Goal: Information Seeking & Learning: Check status

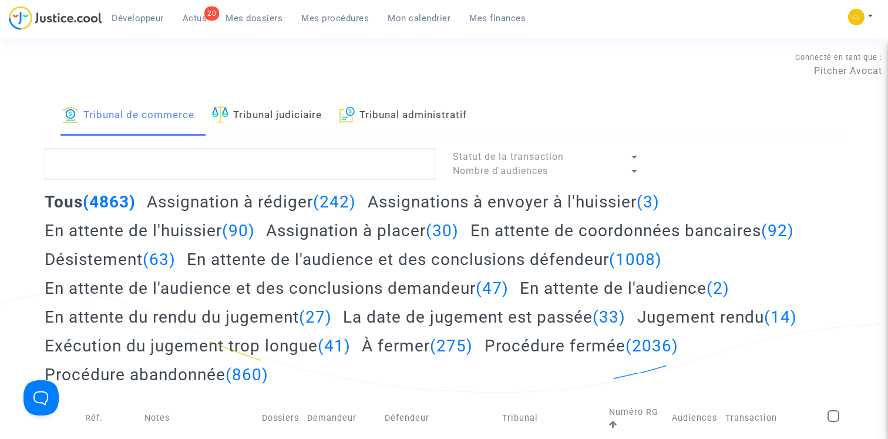
click at [337, 227] on h2 "Assignation à placer (30)" at bounding box center [362, 230] width 193 height 21
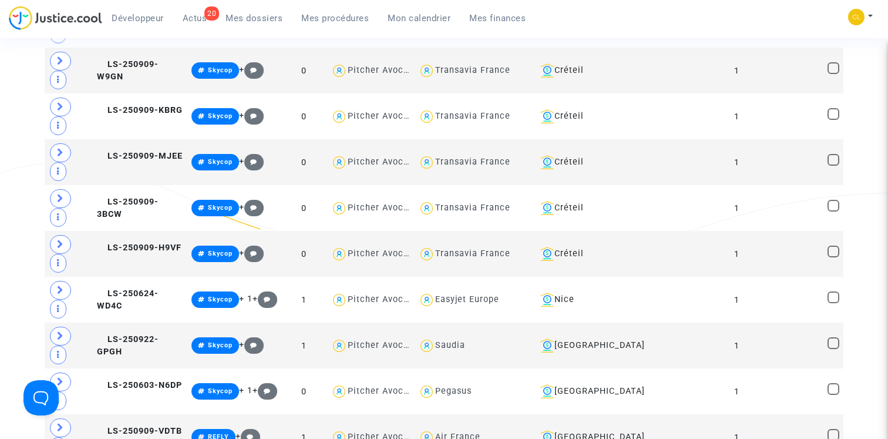
scroll to position [644, 0]
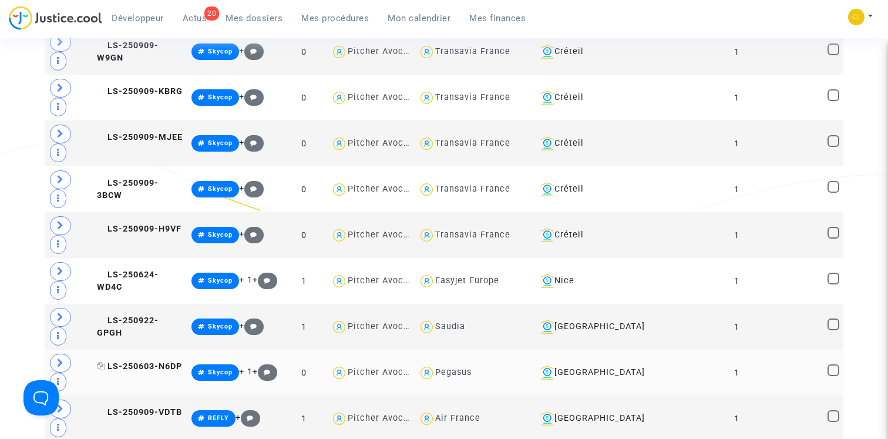
click at [133, 366] on span "LS-250603-N6DP" at bounding box center [139, 366] width 85 height 10
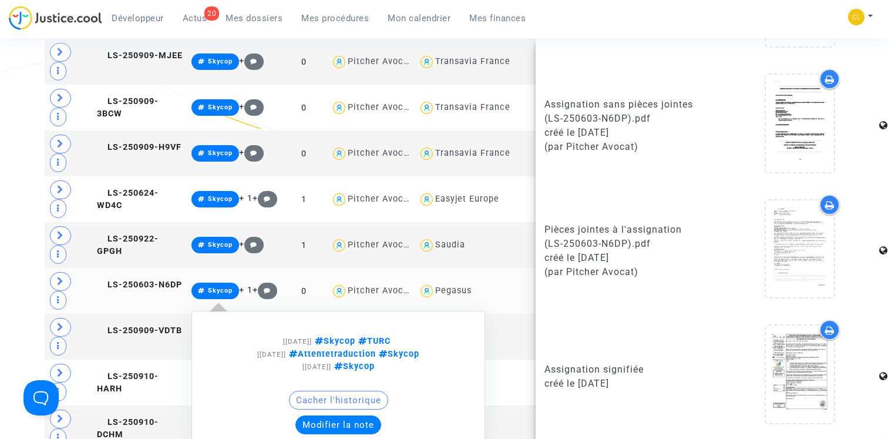
scroll to position [727, 0]
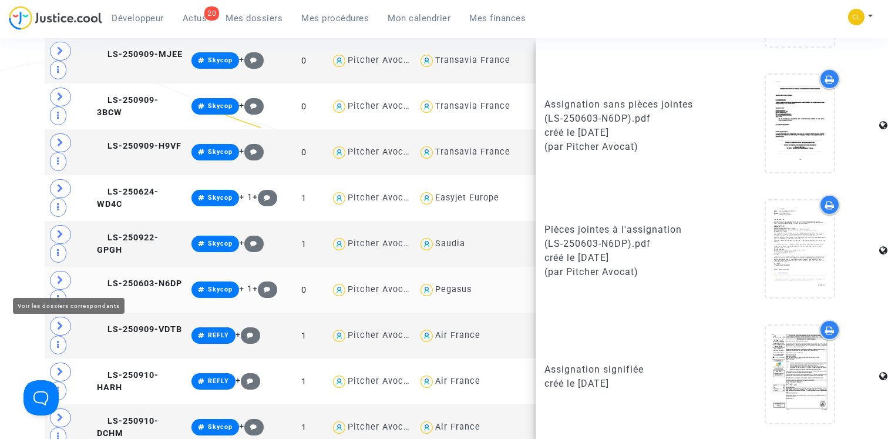
click at [48, 277] on td at bounding box center [69, 290] width 48 height 46
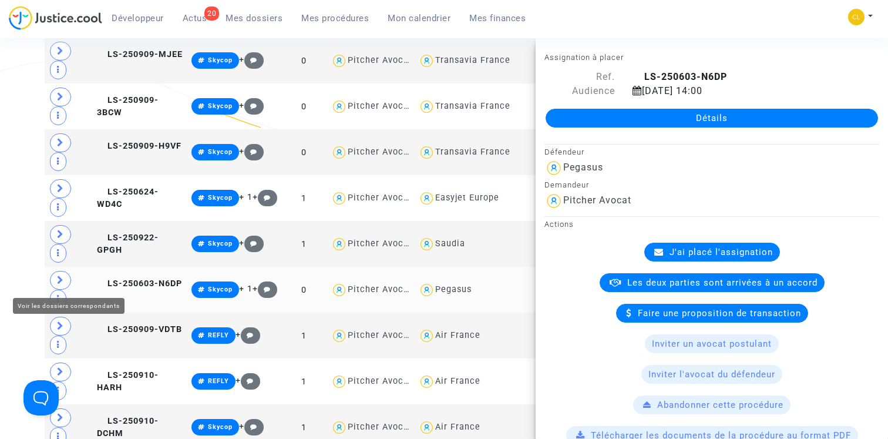
click at [55, 278] on span at bounding box center [60, 280] width 21 height 19
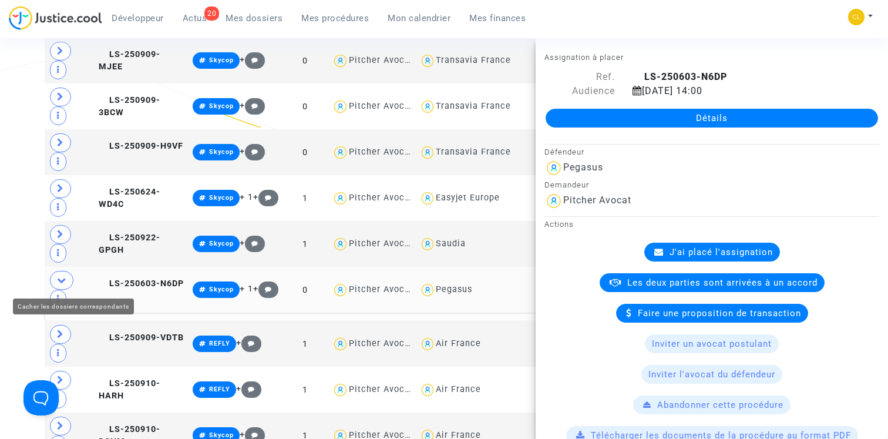
scroll to position [580, 0]
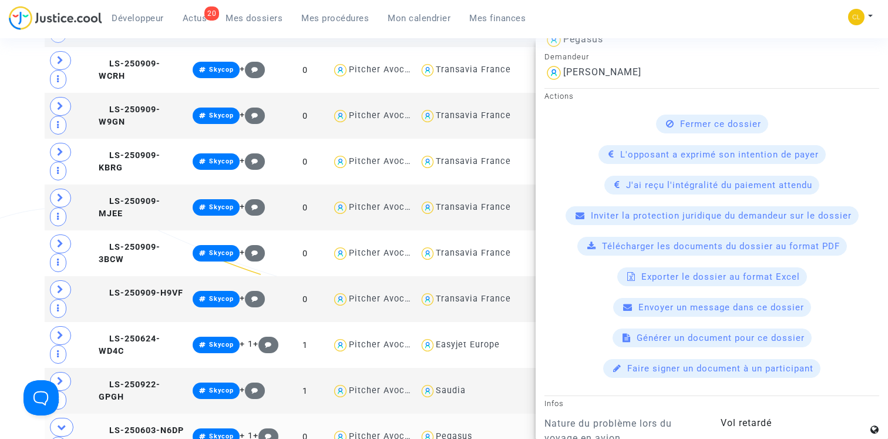
scroll to position [0, 0]
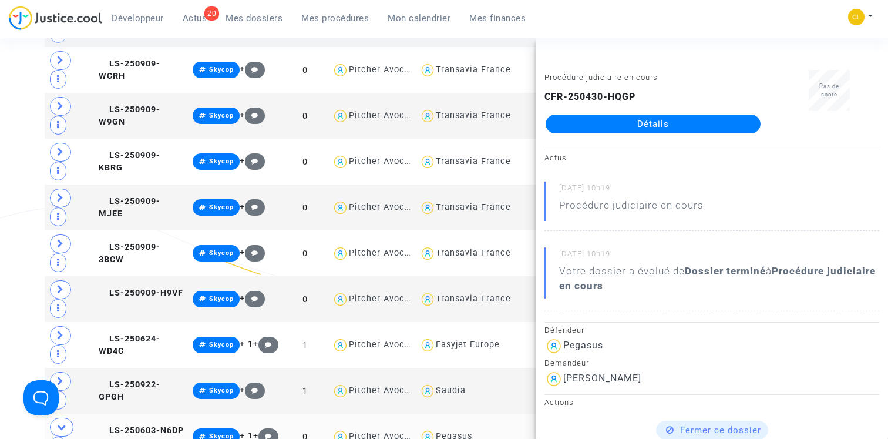
click at [635, 125] on link "Détails" at bounding box center [653, 124] width 215 height 19
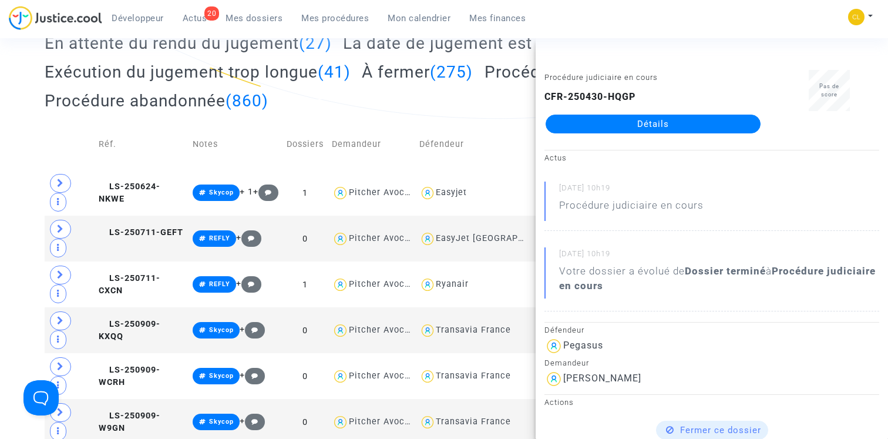
scroll to position [303, 0]
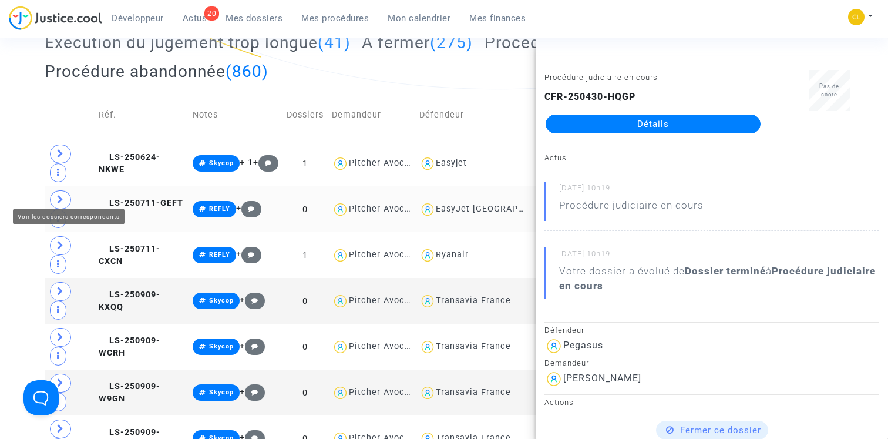
click at [58, 195] on icon at bounding box center [60, 199] width 7 height 9
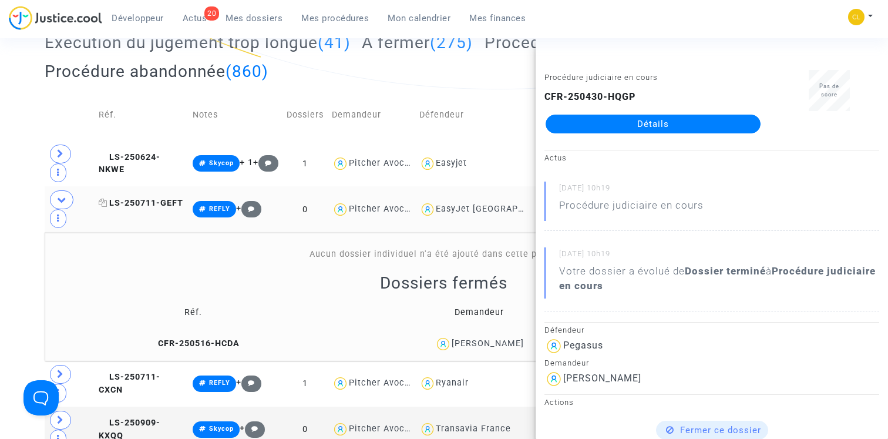
click at [156, 198] on span "LS-250711-GEFT" at bounding box center [141, 203] width 85 height 10
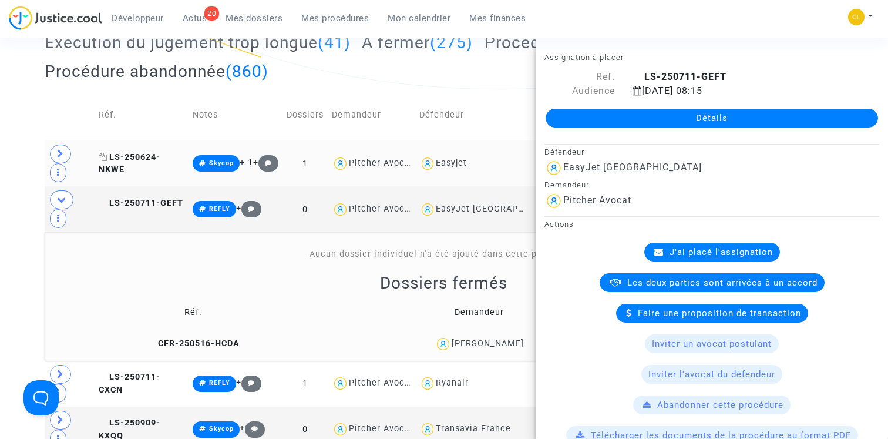
click at [160, 155] on span "LS-250624-NKWE" at bounding box center [130, 163] width 62 height 23
click at [207, 331] on td "CFR-250516-HCDA" at bounding box center [194, 343] width 290 height 25
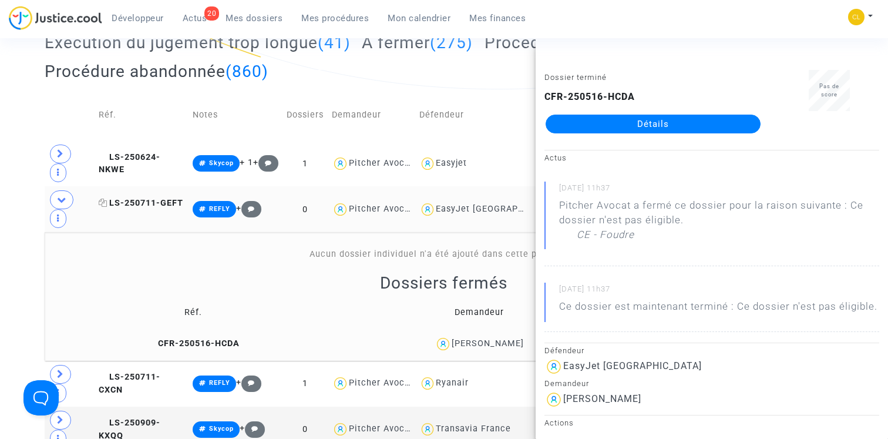
click at [156, 198] on span "LS-250711-GEFT" at bounding box center [141, 203] width 85 height 10
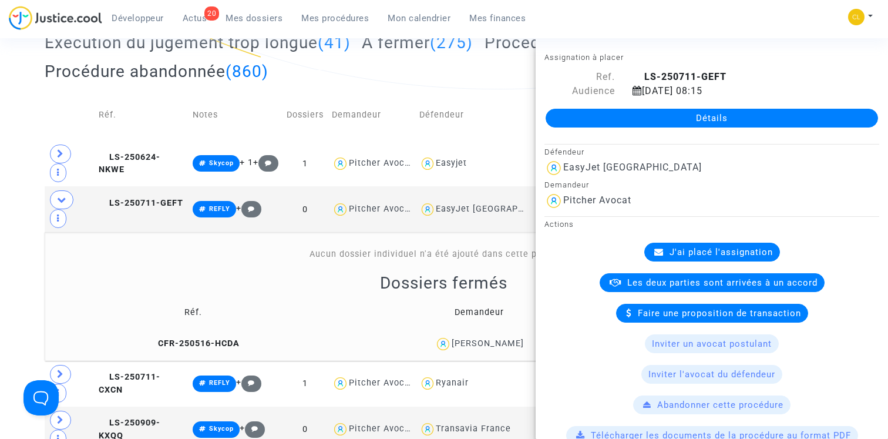
click at [68, 190] on span at bounding box center [61, 199] width 23 height 19
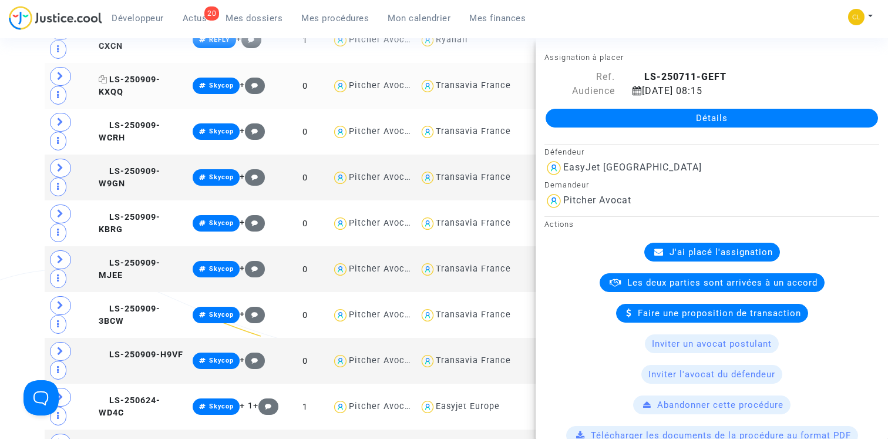
scroll to position [559, 0]
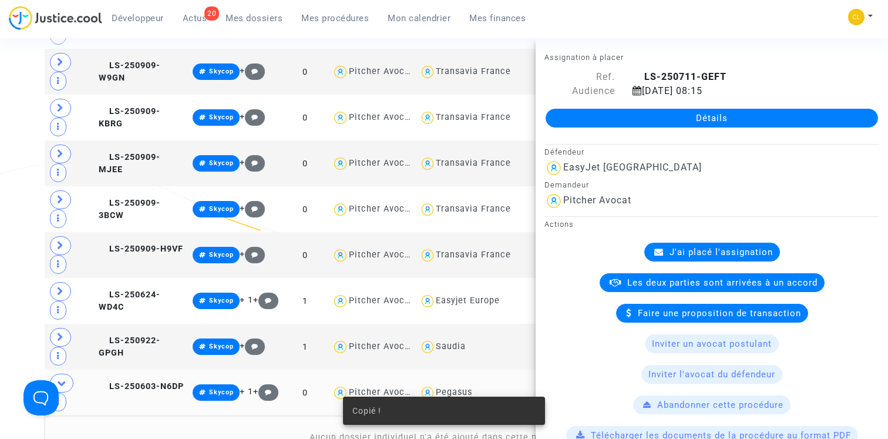
scroll to position [618, 0]
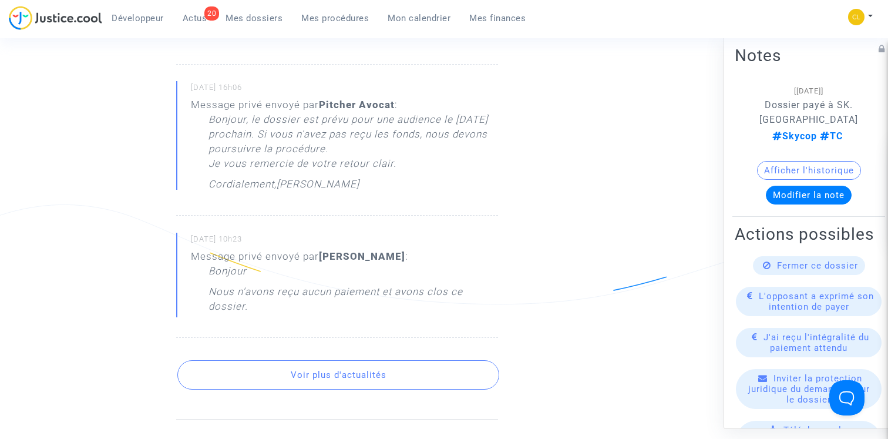
scroll to position [586, 0]
click at [321, 377] on button "Voir plus d'actualités" at bounding box center [337, 371] width 321 height 29
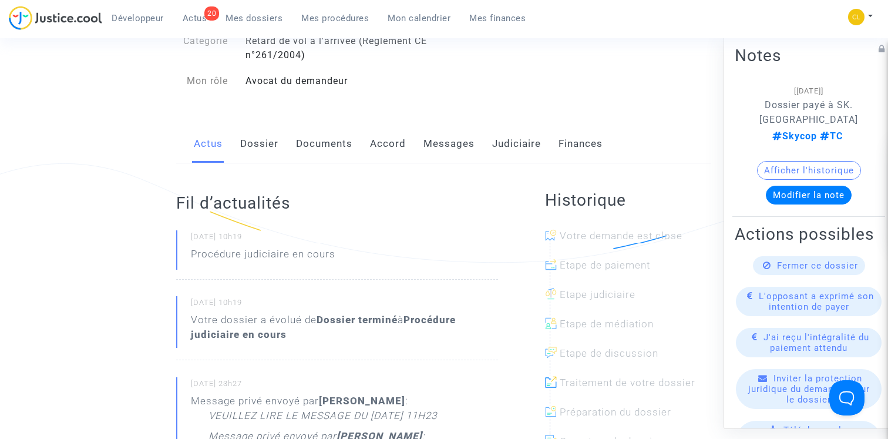
scroll to position [0, 0]
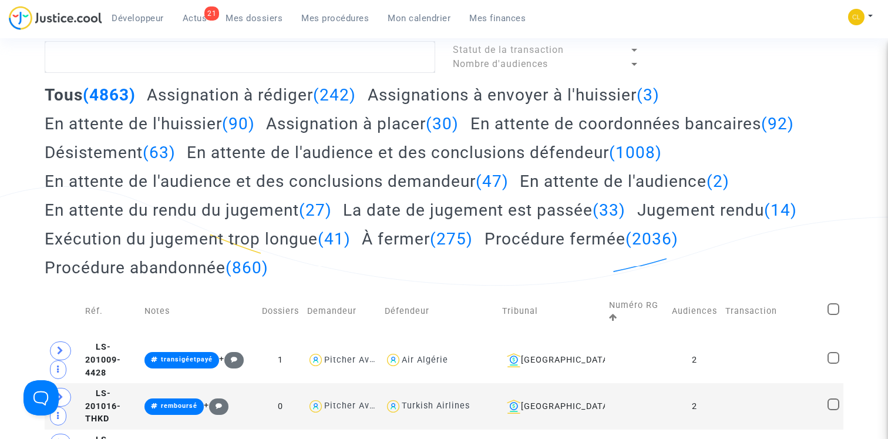
scroll to position [126, 0]
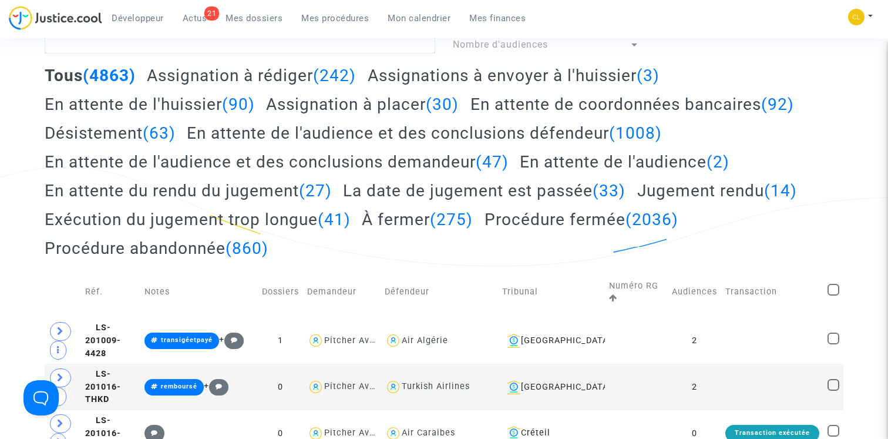
click at [368, 110] on h2 "Assignation à placer (30)" at bounding box center [362, 104] width 193 height 21
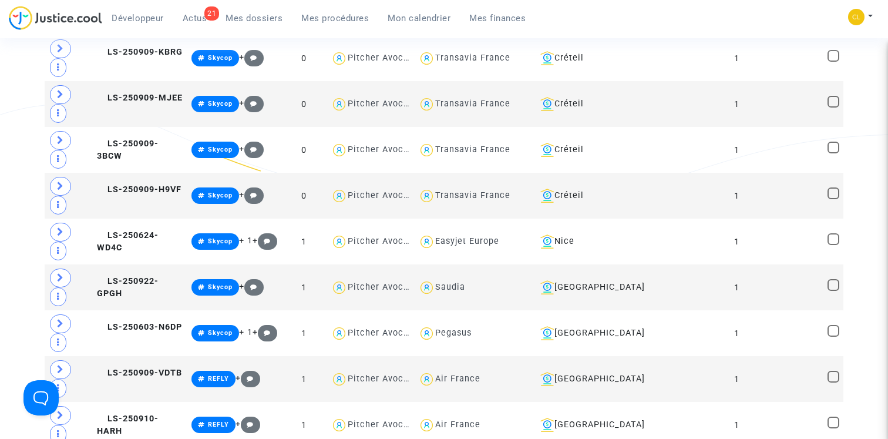
scroll to position [768, 0]
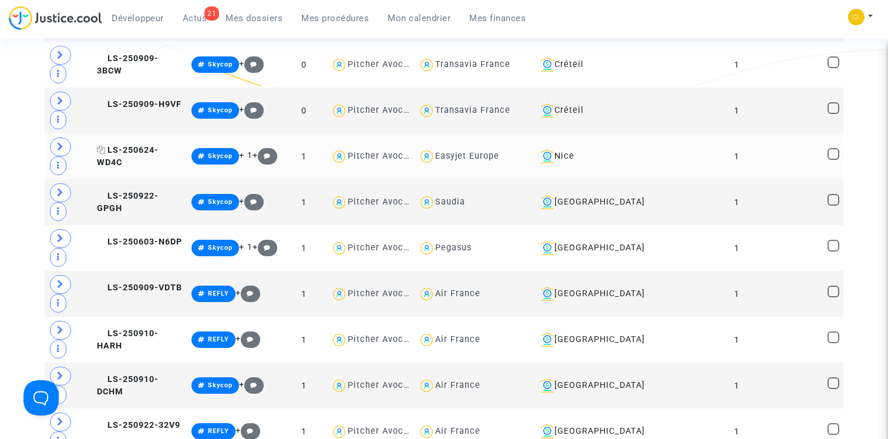
click at [148, 149] on span "LS-250624-WD4C" at bounding box center [128, 156] width 62 height 23
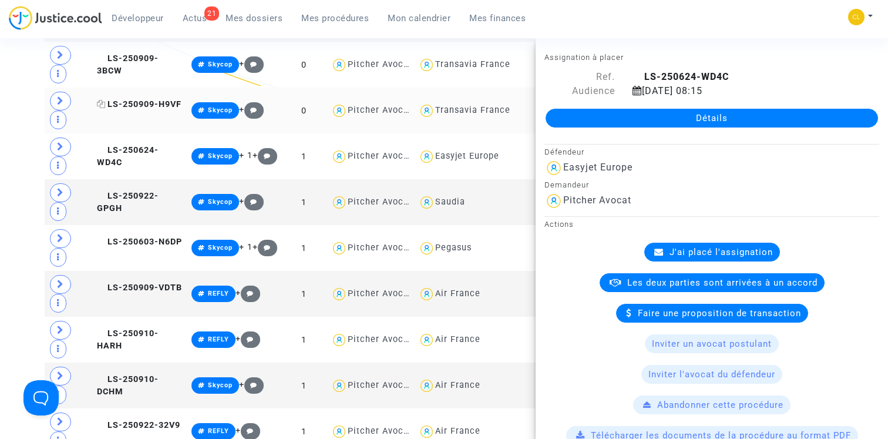
click at [142, 102] on span "LS-250909-H9VF" at bounding box center [139, 104] width 85 height 10
click at [59, 100] on icon at bounding box center [60, 100] width 7 height 9
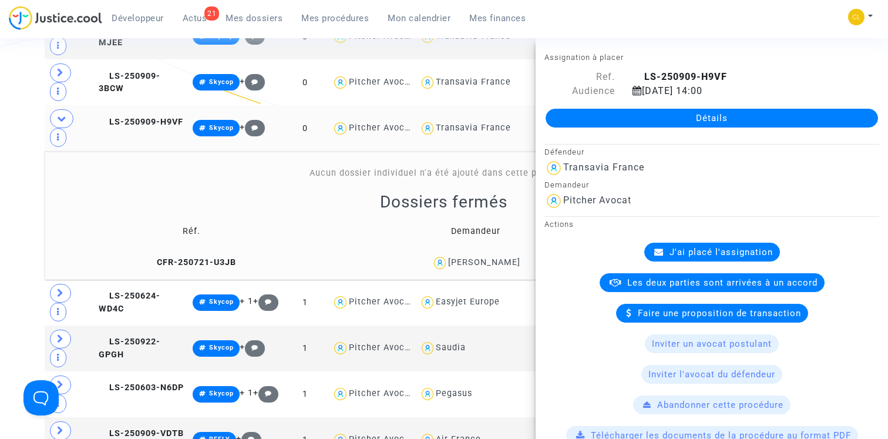
scroll to position [762, 0]
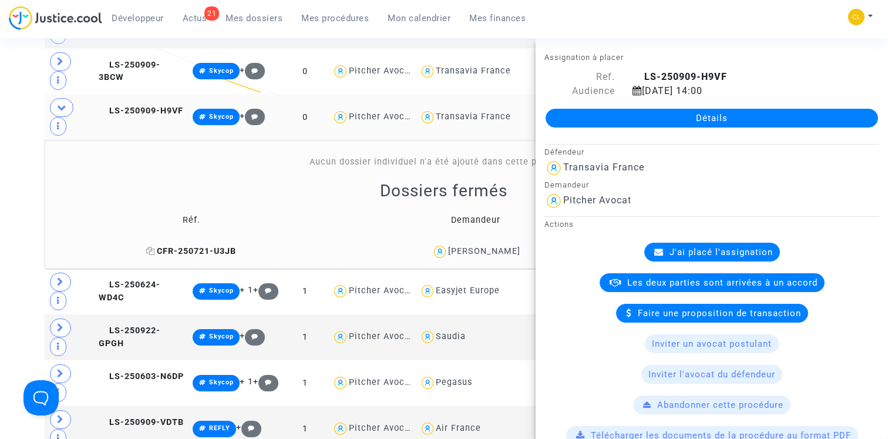
click at [189, 246] on span "CFR-250721-U3JB" at bounding box center [191, 251] width 90 height 10
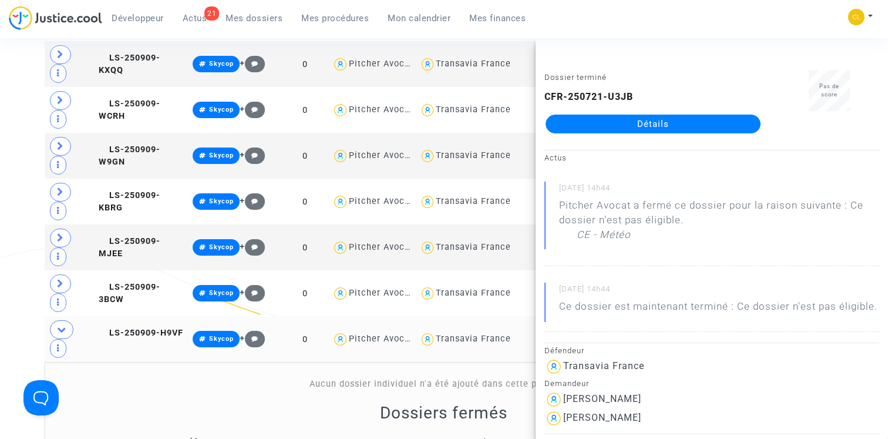
scroll to position [535, 0]
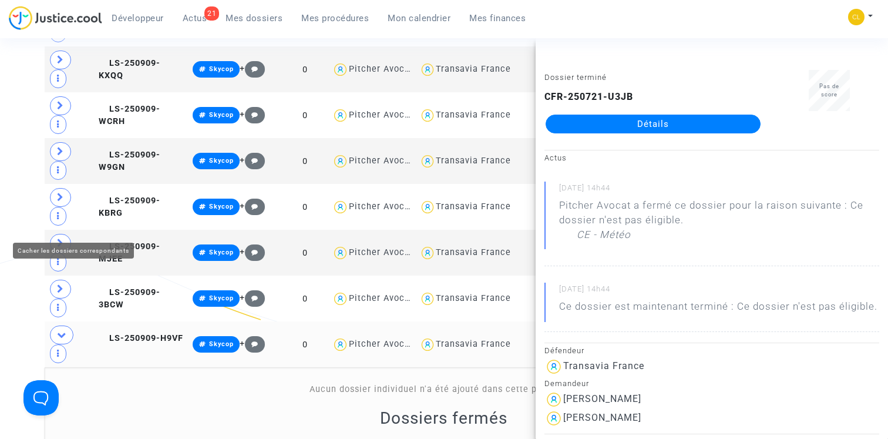
click at [61, 330] on icon at bounding box center [61, 334] width 9 height 9
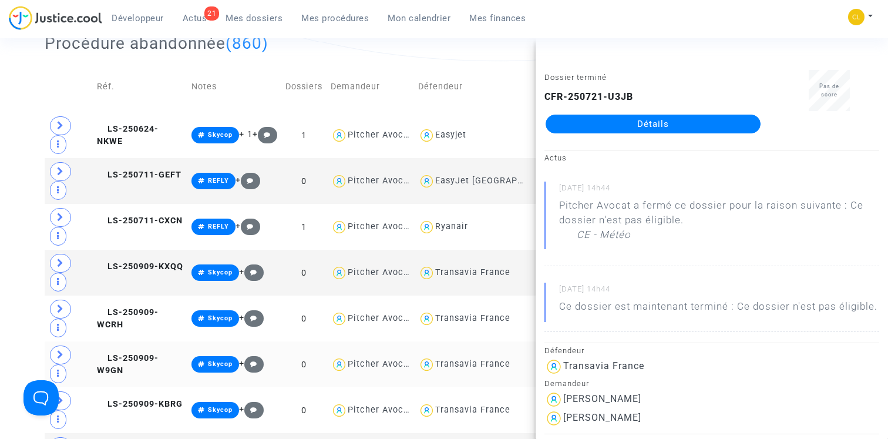
scroll to position [361, 0]
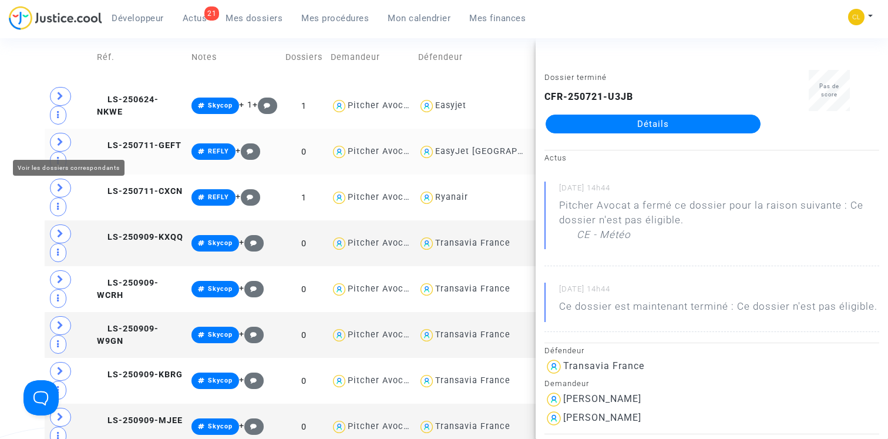
click at [61, 145] on icon at bounding box center [60, 141] width 7 height 9
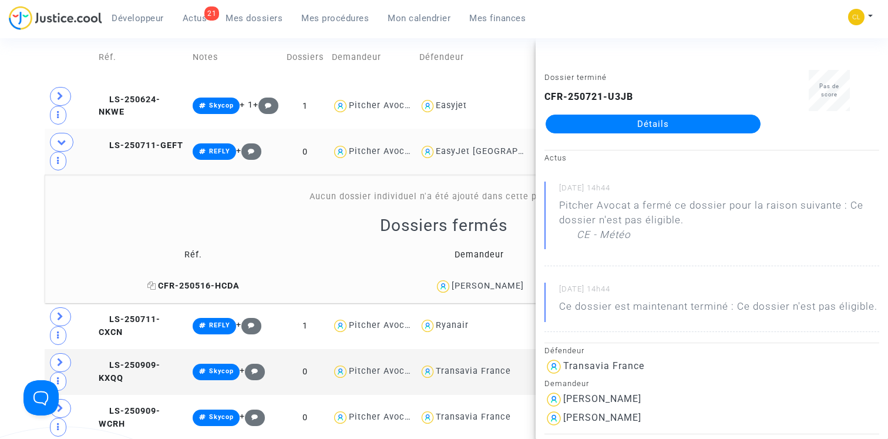
click at [180, 281] on span "CFR-250516-HCDA" at bounding box center [193, 286] width 92 height 10
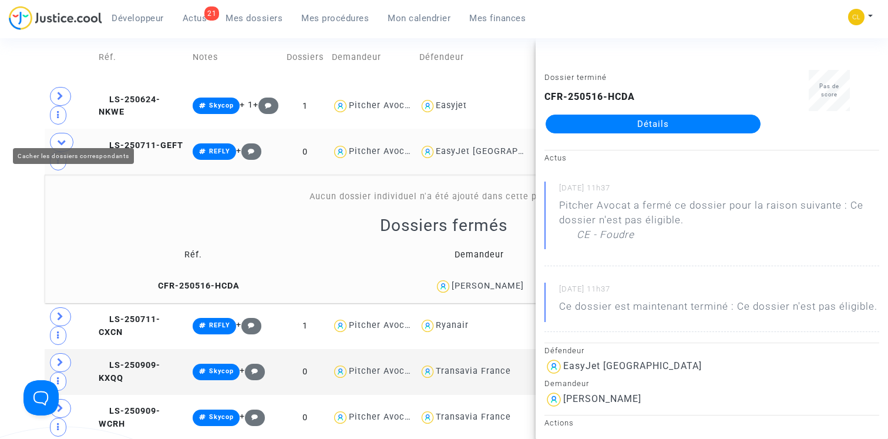
click at [64, 137] on icon at bounding box center [61, 141] width 9 height 9
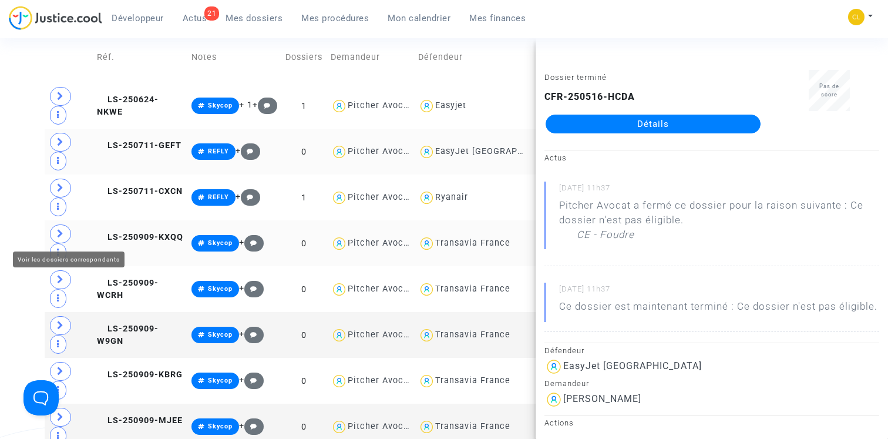
click at [62, 229] on icon at bounding box center [60, 233] width 7 height 9
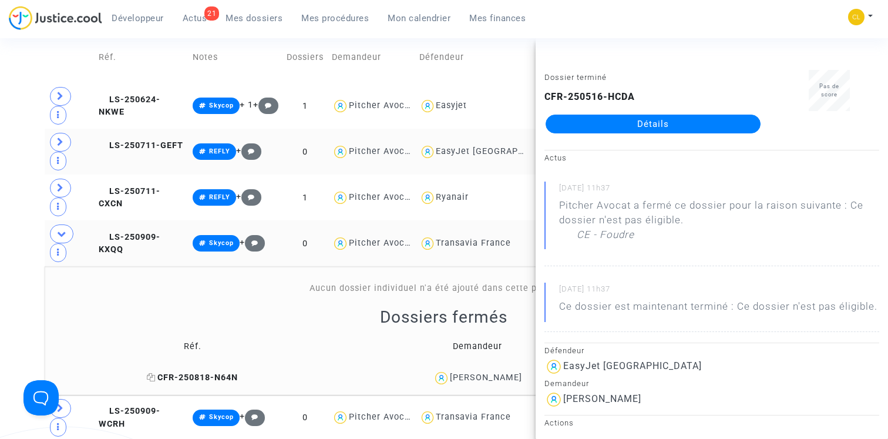
click at [190, 372] on span "CFR-250818-N64N" at bounding box center [192, 377] width 91 height 10
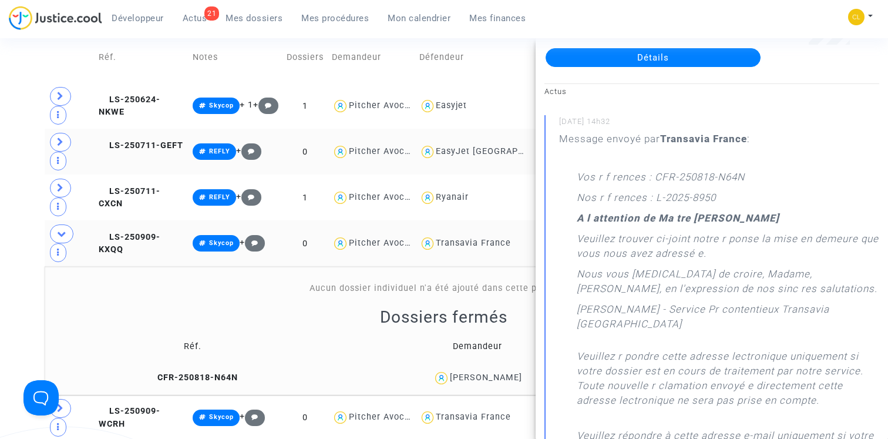
scroll to position [0, 0]
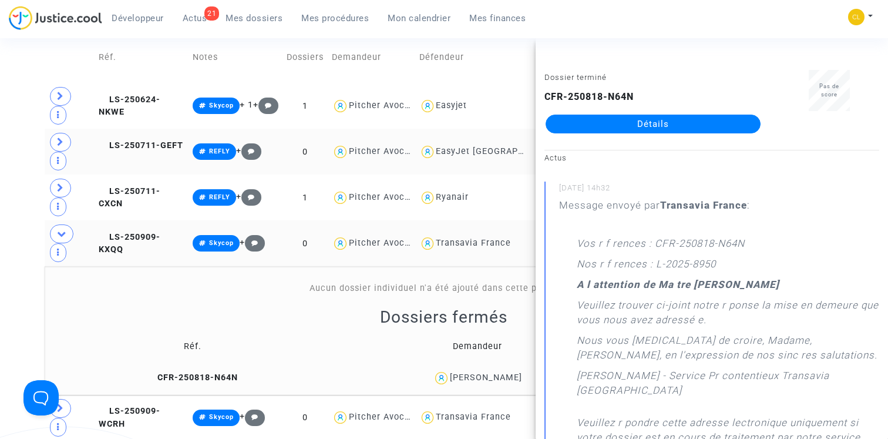
click at [644, 116] on link "Détails" at bounding box center [653, 124] width 215 height 19
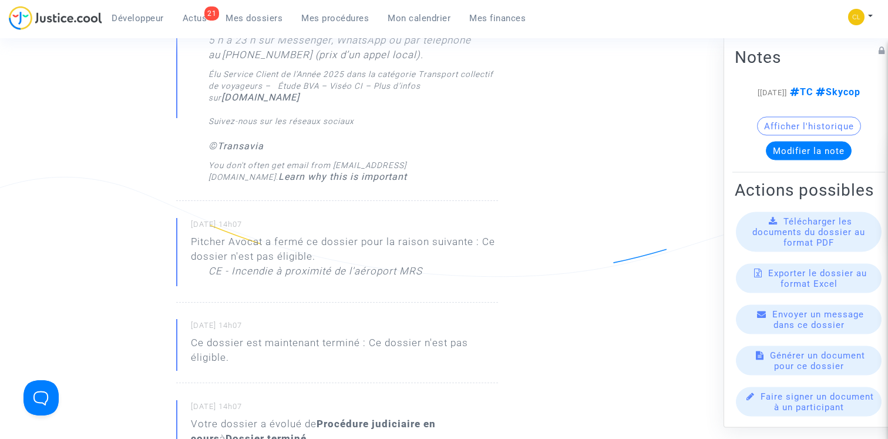
scroll to position [1111, 0]
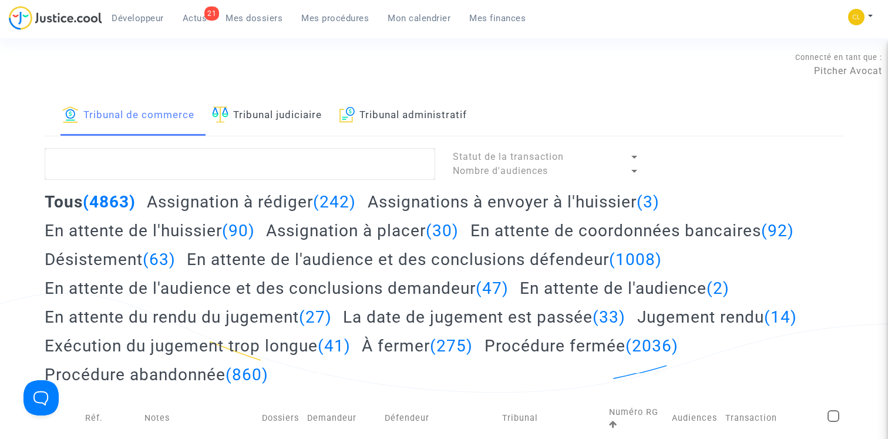
click at [317, 241] on div "Tous (4863) Assignation à rédiger (242) Assignations à envoyer à l'huissier (3)…" at bounding box center [445, 292] width 800 height 201
click at [305, 230] on h2 "Assignation à placer (30)" at bounding box center [362, 230] width 193 height 21
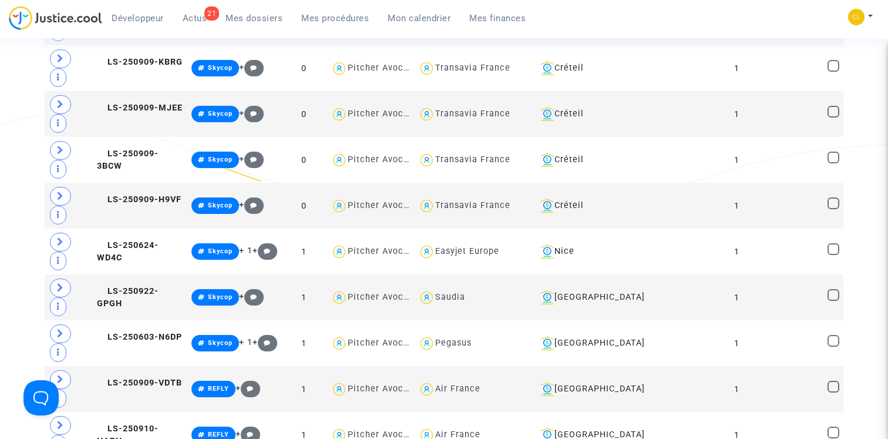
scroll to position [791, 0]
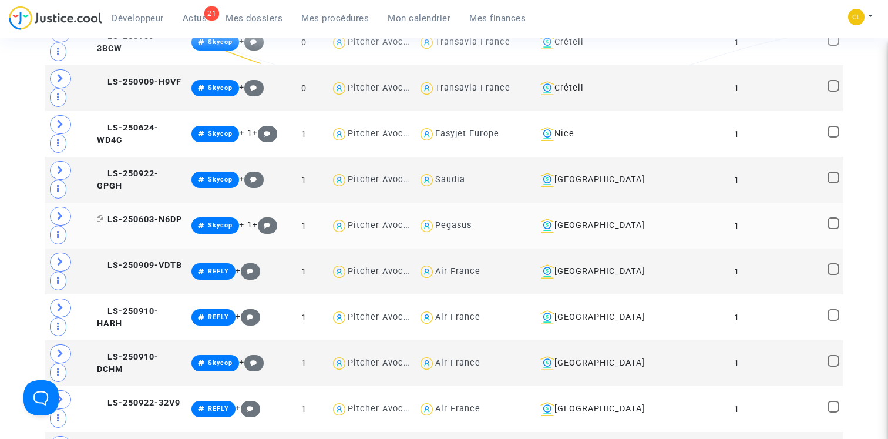
click at [136, 219] on span "LS-250603-N6DP" at bounding box center [139, 219] width 85 height 10
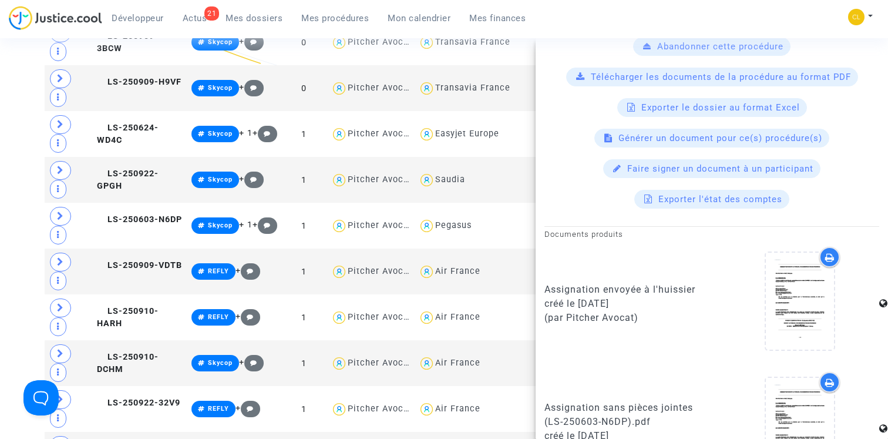
scroll to position [661, 0]
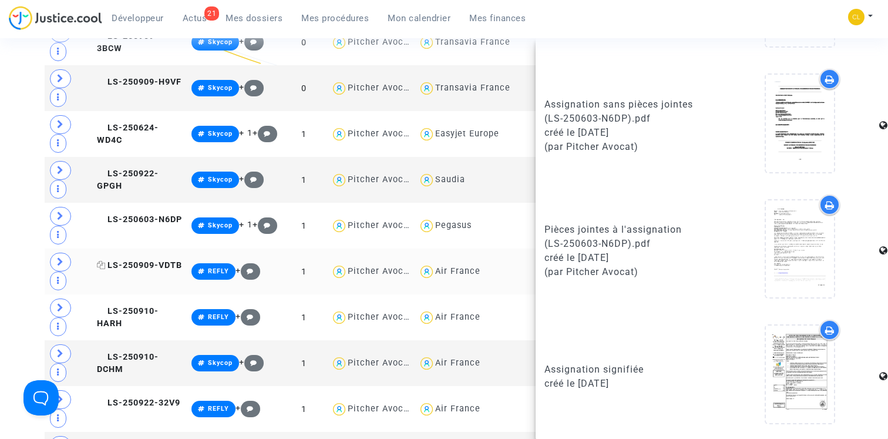
click at [156, 264] on span "LS-250909-VDTB" at bounding box center [139, 265] width 85 height 10
click at [159, 308] on span "LS-250910-HARH" at bounding box center [128, 317] width 62 height 23
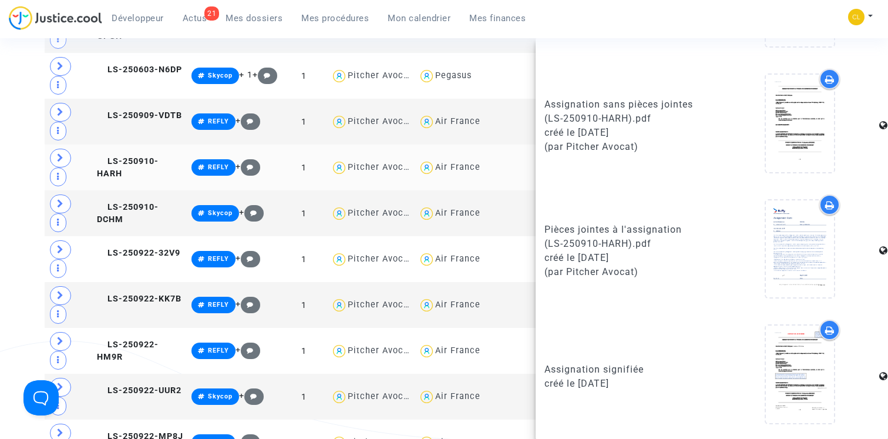
scroll to position [1017, 0]
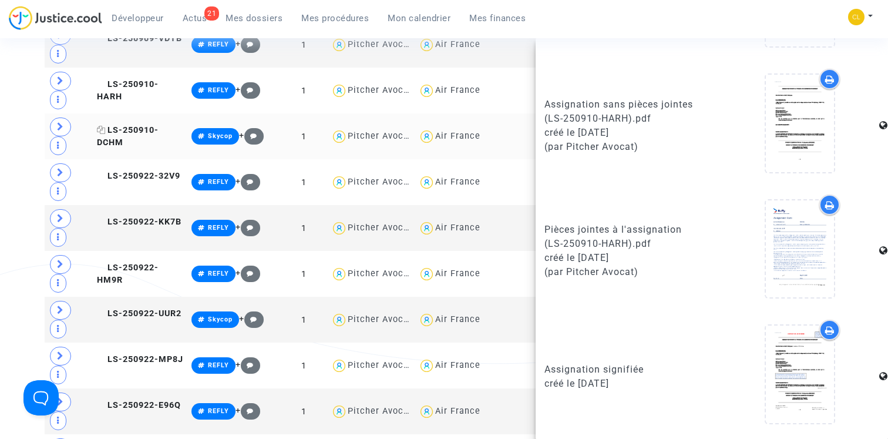
click at [157, 133] on span "LS-250910-DCHM" at bounding box center [128, 136] width 62 height 23
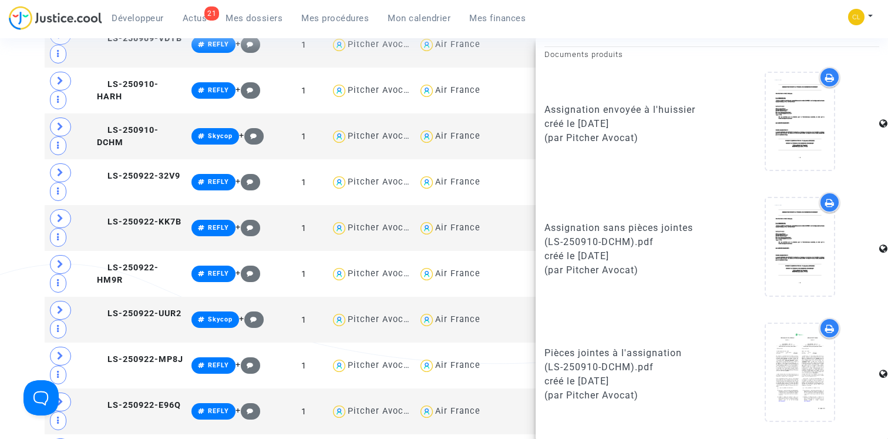
scroll to position [661, 0]
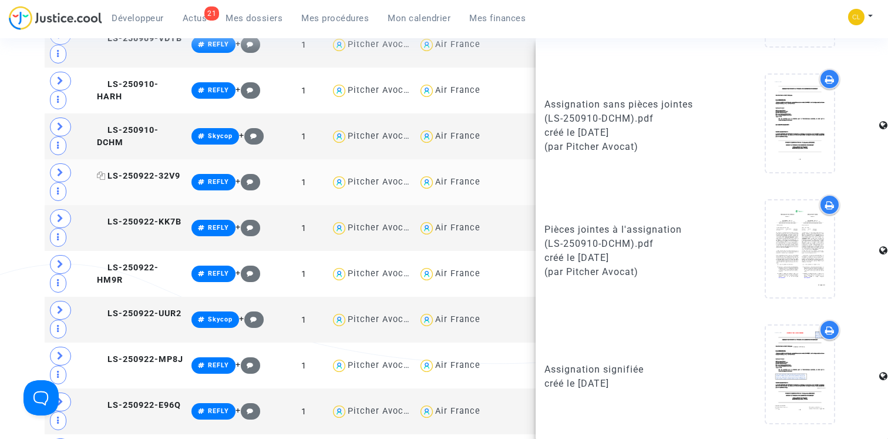
click at [158, 181] on span "LS-250922-32V9" at bounding box center [138, 176] width 83 height 10
click at [145, 225] on span "LS-250922-KK7B" at bounding box center [139, 222] width 85 height 10
click at [146, 272] on span "LS-250922-HM9R" at bounding box center [128, 274] width 62 height 23
click at [143, 315] on span "LS-250922-UUR2" at bounding box center [139, 313] width 85 height 10
click at [150, 357] on span "LS-250922-MP8J" at bounding box center [140, 359] width 86 height 10
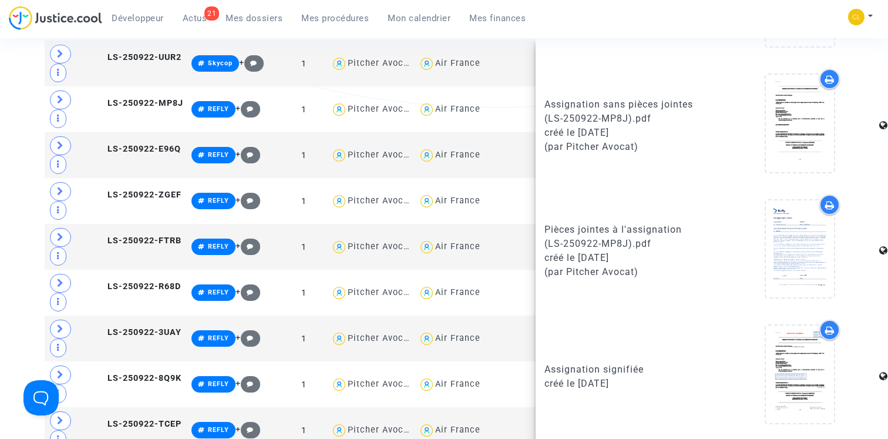
scroll to position [1292, 0]
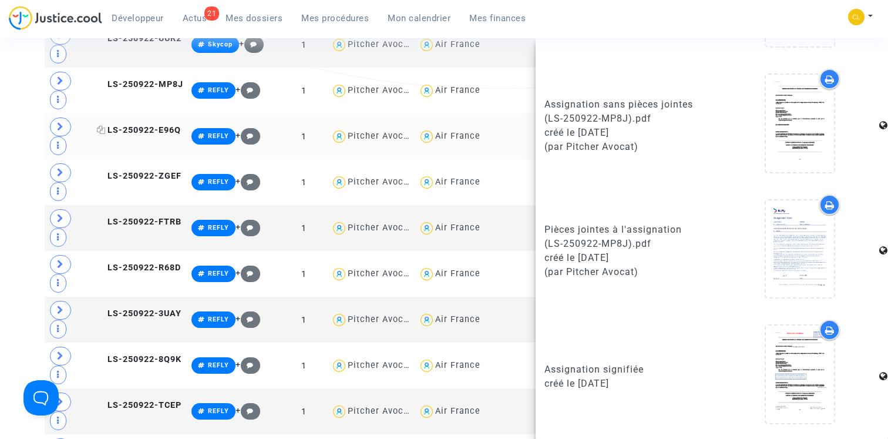
click at [150, 135] on span "LS-250922-E96Q" at bounding box center [139, 130] width 84 height 10
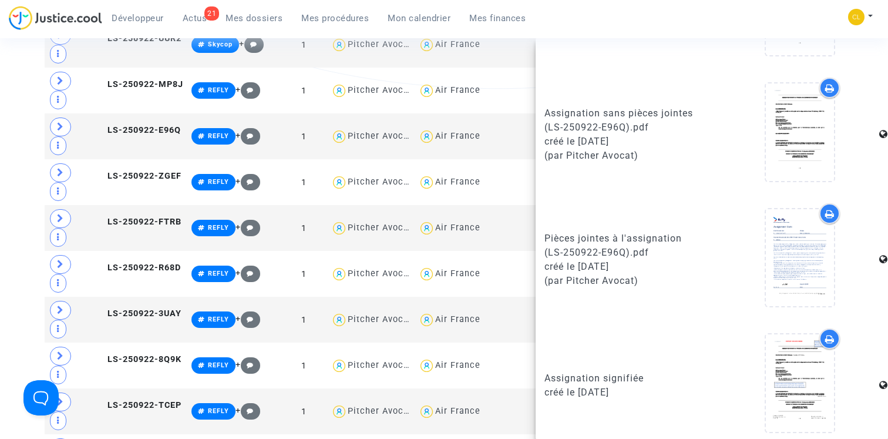
scroll to position [0, 0]
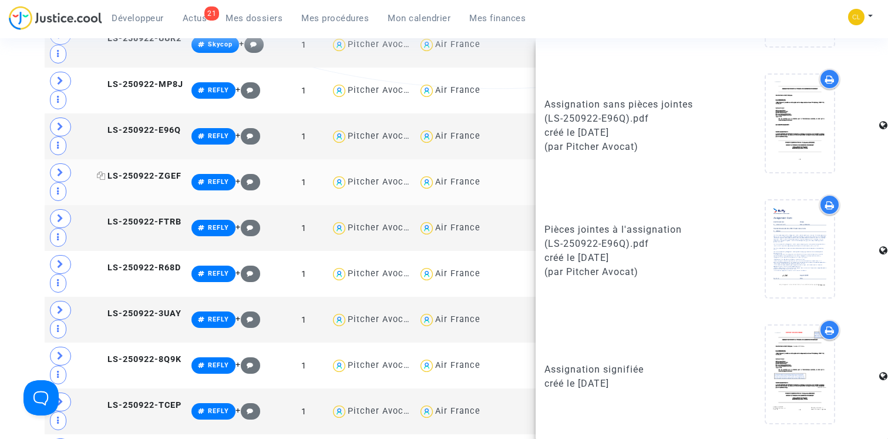
click at [149, 179] on span "LS-250922-ZGEF" at bounding box center [139, 176] width 85 height 10
click at [153, 224] on span "LS-250922-FTRB" at bounding box center [139, 222] width 85 height 10
click at [158, 267] on span "LS-250922-R68D" at bounding box center [139, 268] width 84 height 10
click at [154, 317] on span "LS-250922-3UAY" at bounding box center [139, 313] width 85 height 10
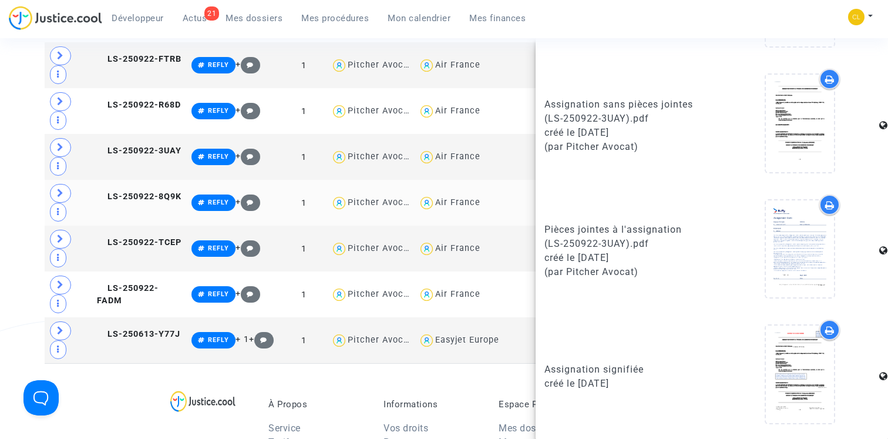
click at [155, 190] on td "LS-250922-8Q9K" at bounding box center [140, 203] width 95 height 46
click at [146, 240] on span "LS-250922-TCEP" at bounding box center [139, 242] width 85 height 10
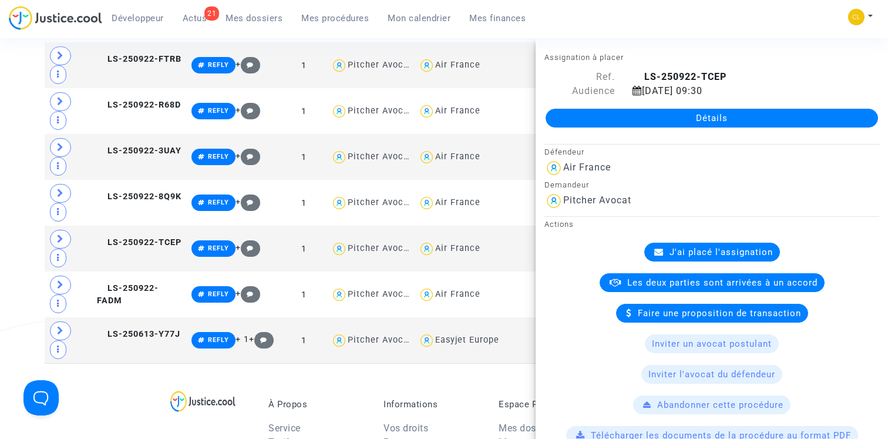
click at [704, 124] on link "Détails" at bounding box center [712, 118] width 332 height 19
click at [150, 278] on td "LS-250922-FADM" at bounding box center [140, 294] width 95 height 46
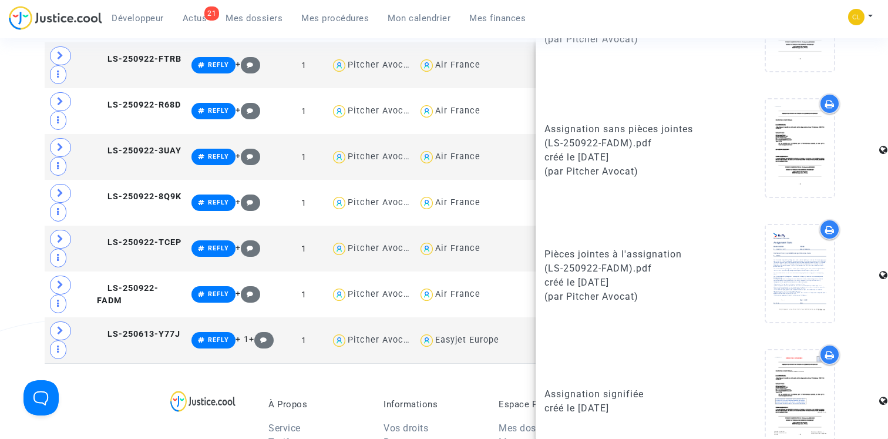
scroll to position [661, 0]
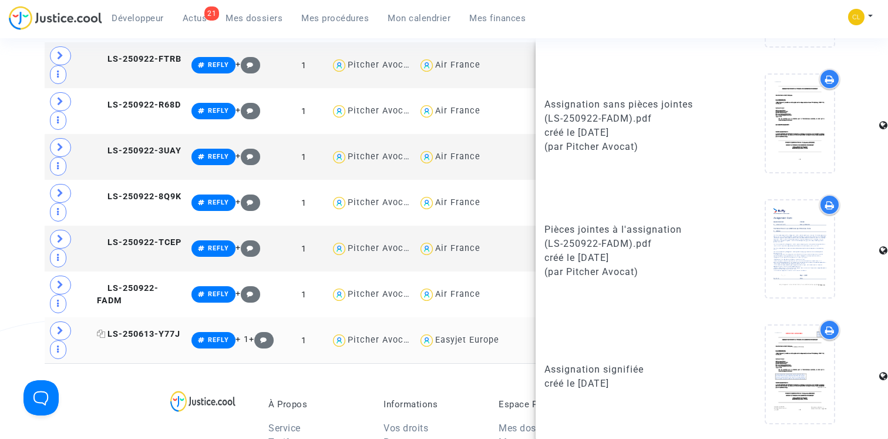
click at [164, 339] on span "LS-250613-Y77J" at bounding box center [138, 334] width 83 height 10
click at [152, 240] on span "LS-250922-TCEP" at bounding box center [139, 242] width 85 height 10
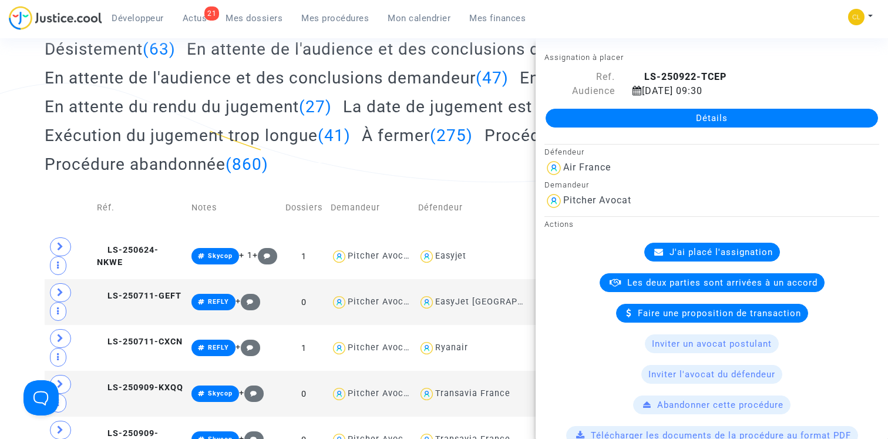
scroll to position [228, 0]
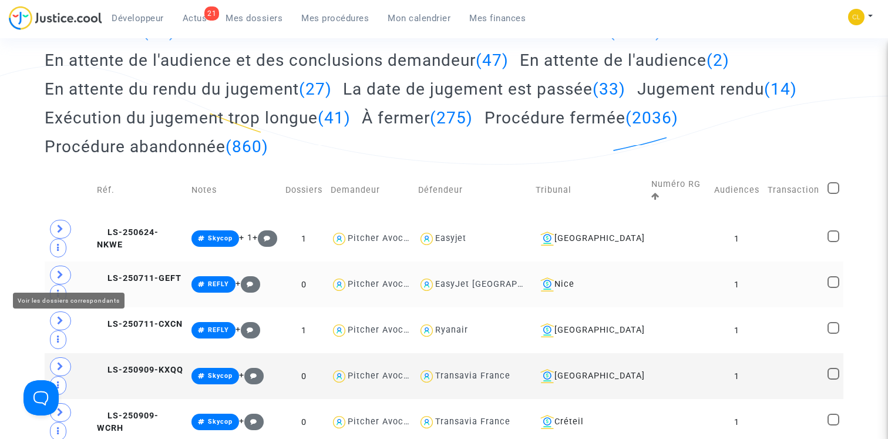
click at [67, 275] on span at bounding box center [60, 275] width 21 height 19
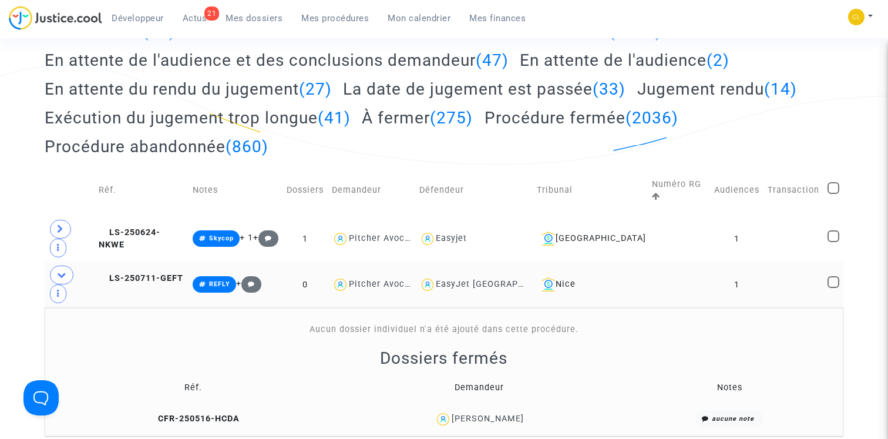
click at [174, 407] on td "CFR-250516-HCDA" at bounding box center [194, 419] width 290 height 25
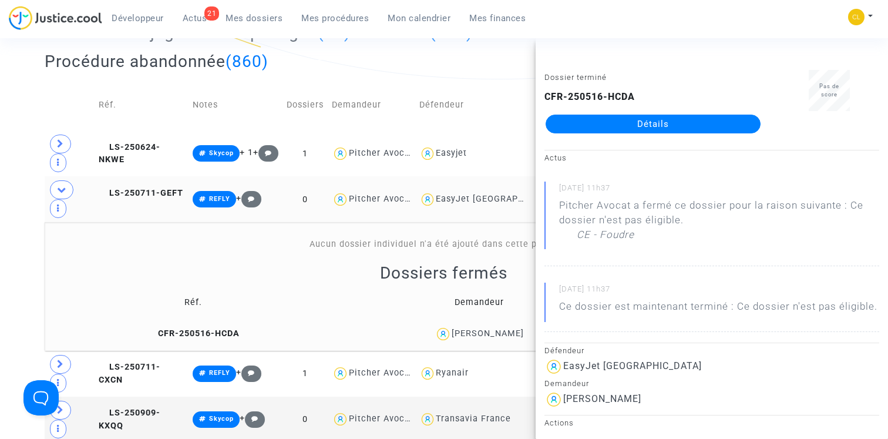
scroll to position [346, 0]
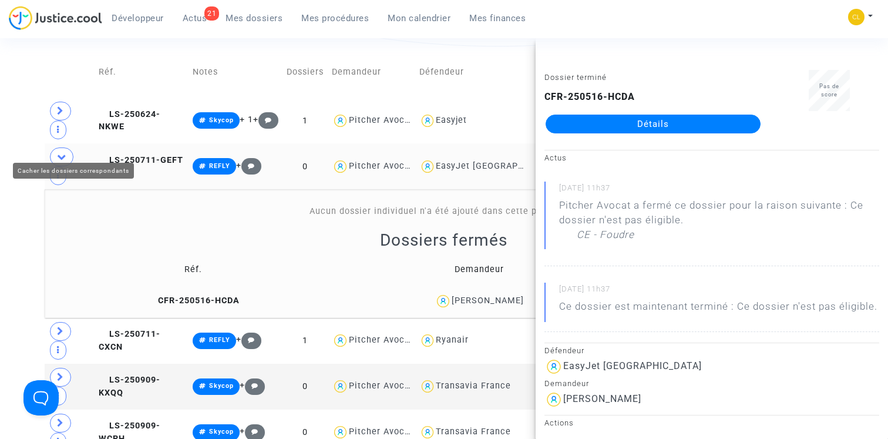
click at [62, 147] on span at bounding box center [61, 156] width 23 height 19
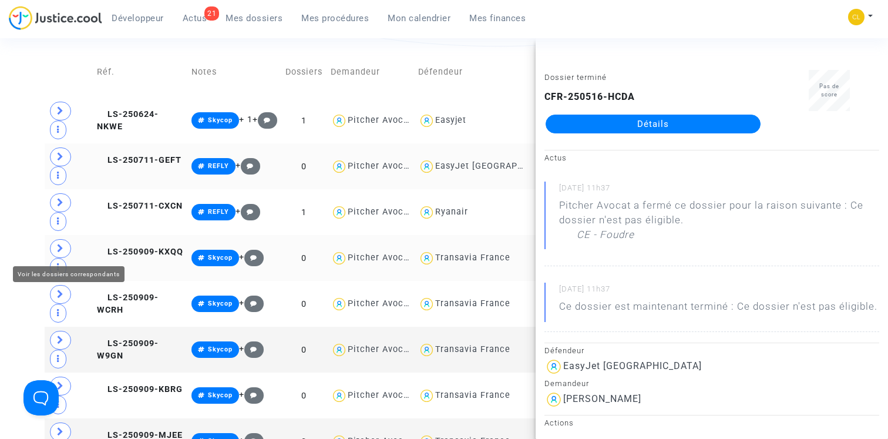
click at [61, 244] on icon at bounding box center [60, 248] width 7 height 9
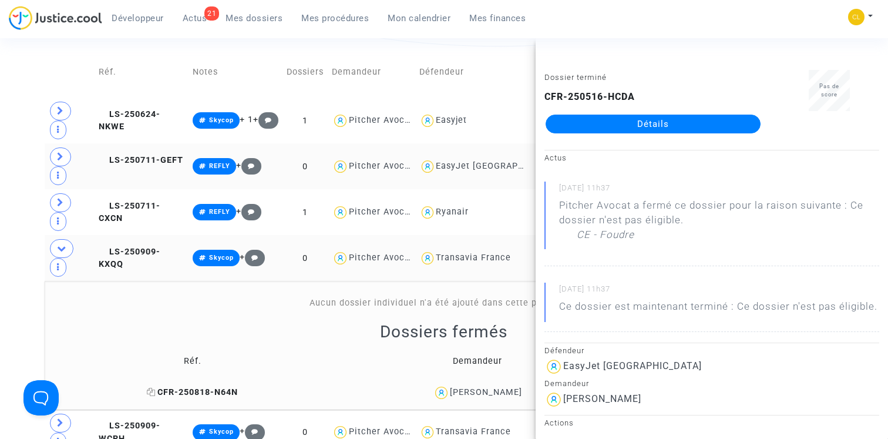
click at [179, 387] on span "CFR-250818-N64N" at bounding box center [192, 392] width 91 height 10
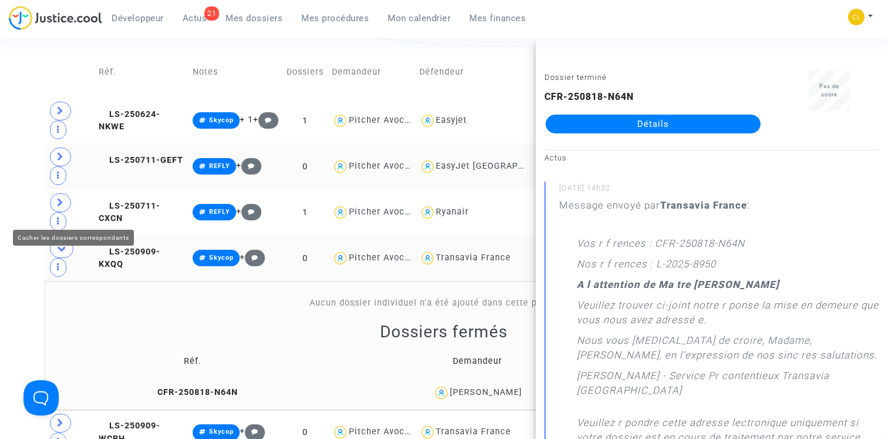
click at [63, 244] on icon at bounding box center [61, 248] width 9 height 9
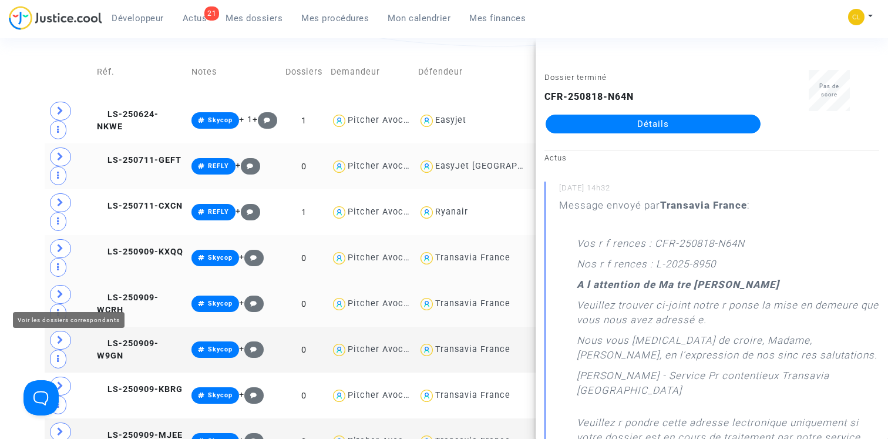
click at [62, 291] on icon at bounding box center [60, 294] width 7 height 9
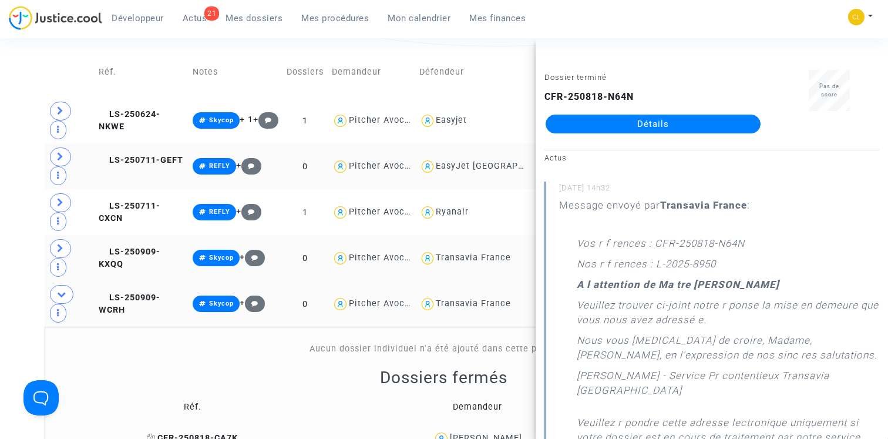
click at [181, 433] on span "CFR-250818-CA7K" at bounding box center [192, 438] width 91 height 10
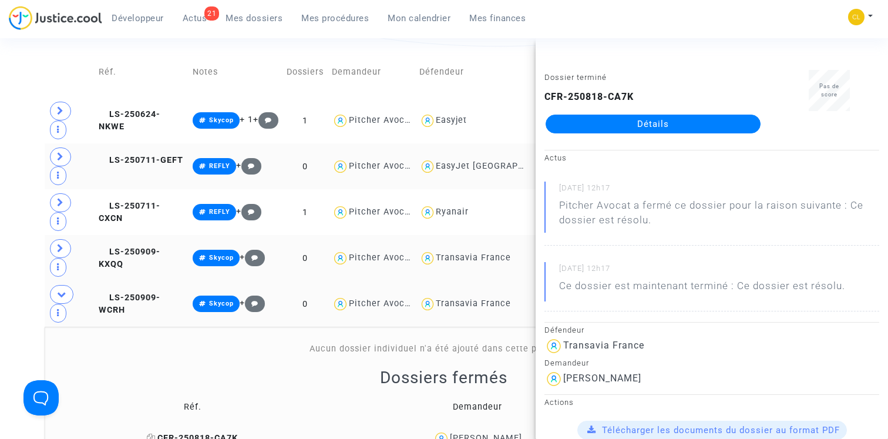
scroll to position [354, 0]
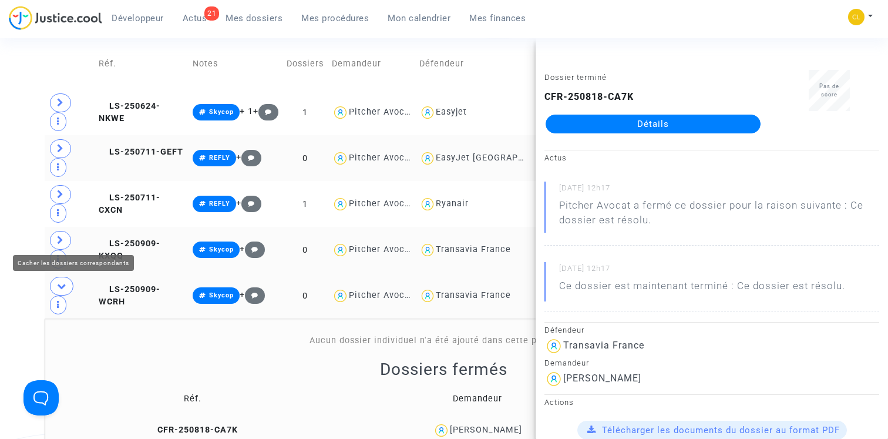
click at [61, 281] on icon at bounding box center [61, 285] width 9 height 9
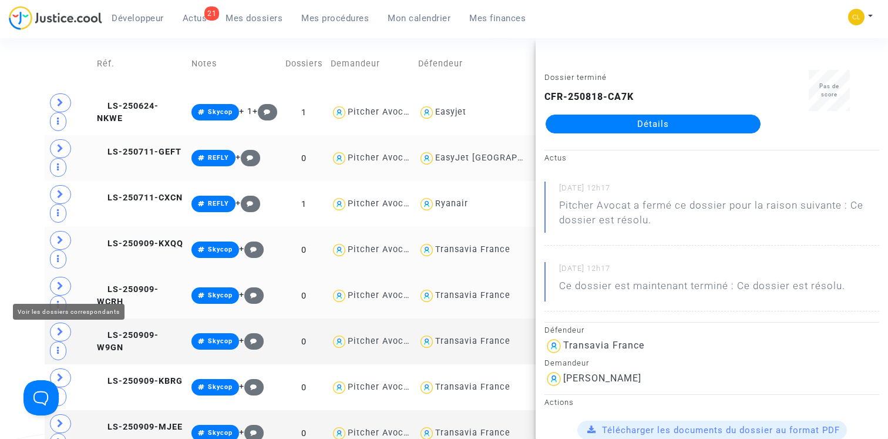
click at [62, 289] on icon at bounding box center [60, 285] width 7 height 9
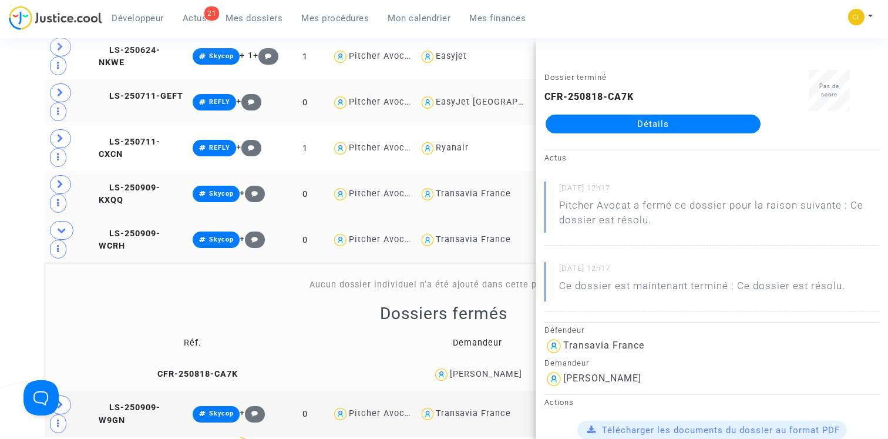
scroll to position [418, 0]
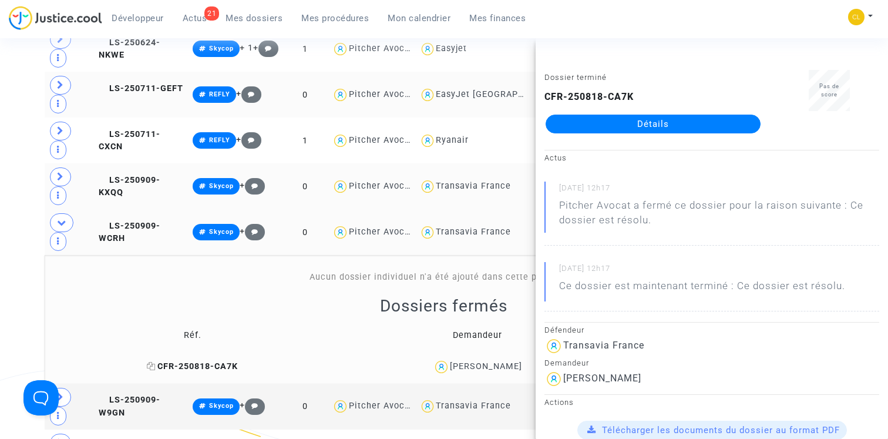
click at [196, 361] on span "CFR-250818-CA7K" at bounding box center [192, 366] width 91 height 10
click at [63, 218] on icon at bounding box center [61, 222] width 9 height 9
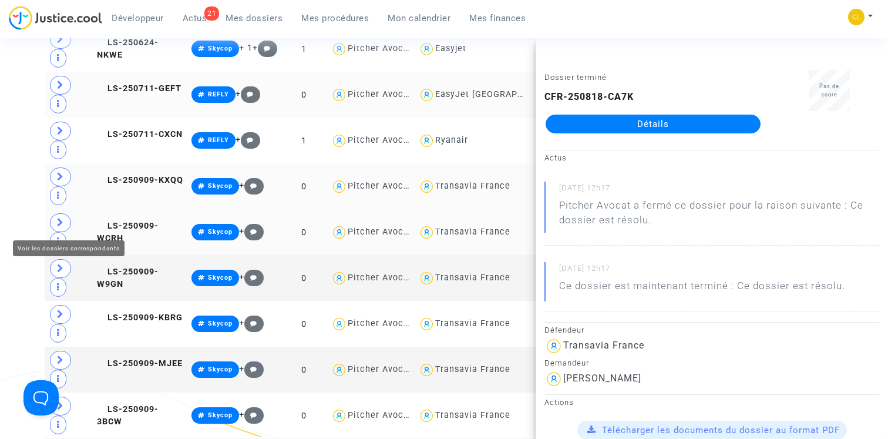
click at [59, 220] on icon at bounding box center [60, 222] width 7 height 9
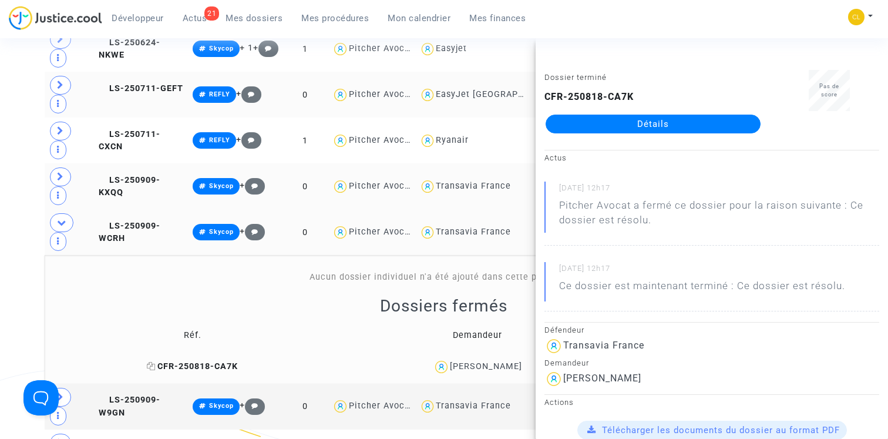
click at [174, 361] on span "CFR-250818-CA7K" at bounding box center [192, 366] width 91 height 10
click at [66, 218] on icon at bounding box center [61, 222] width 9 height 9
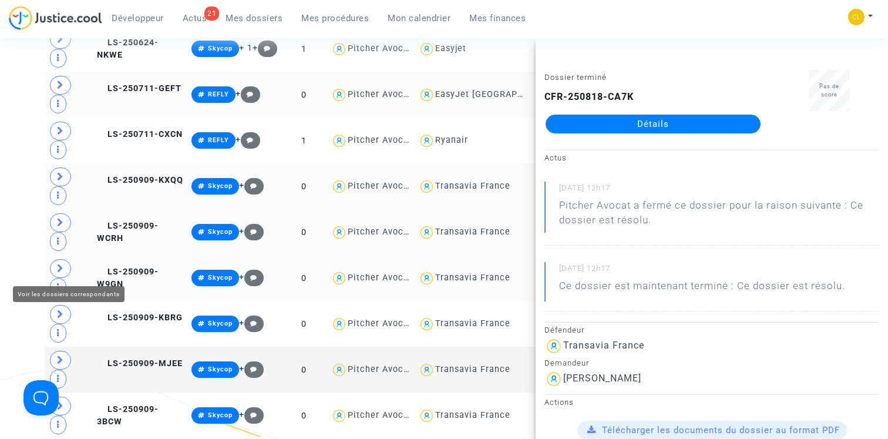
click at [62, 270] on icon at bounding box center [60, 268] width 7 height 9
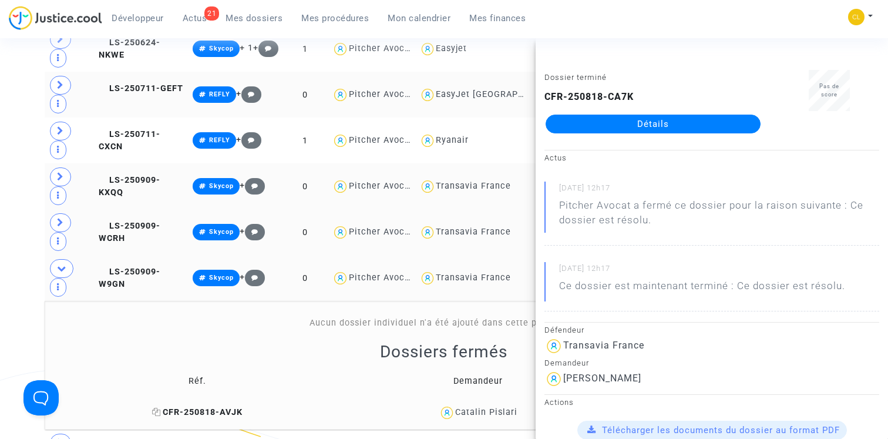
click at [179, 407] on span "CFR-250818-AVJK" at bounding box center [197, 412] width 90 height 10
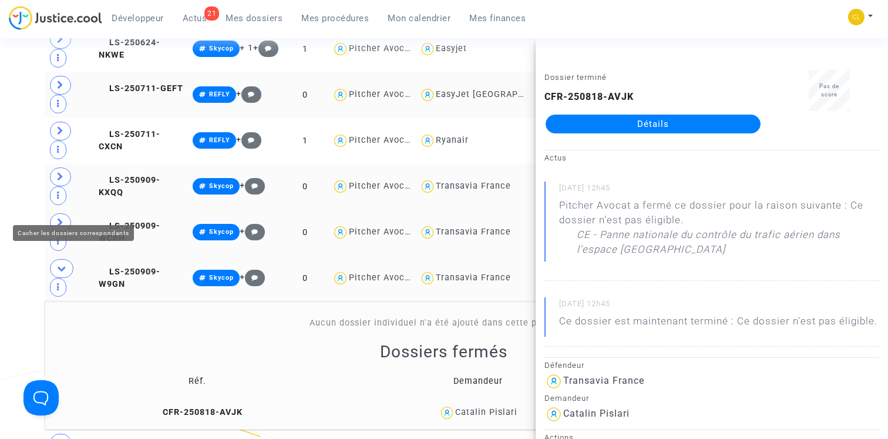
click at [60, 264] on icon at bounding box center [61, 268] width 9 height 9
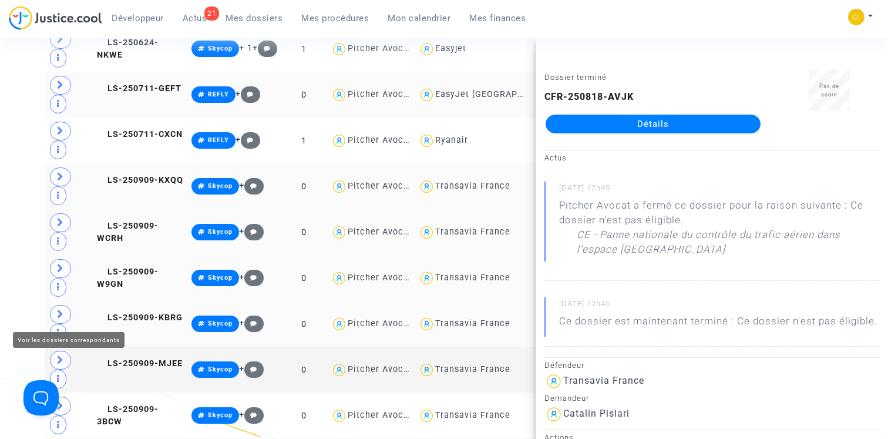
click at [65, 317] on span at bounding box center [60, 314] width 21 height 19
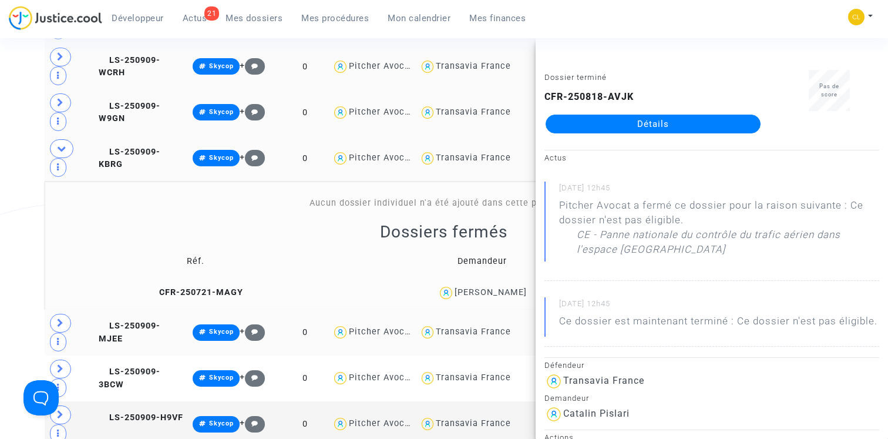
scroll to position [585, 0]
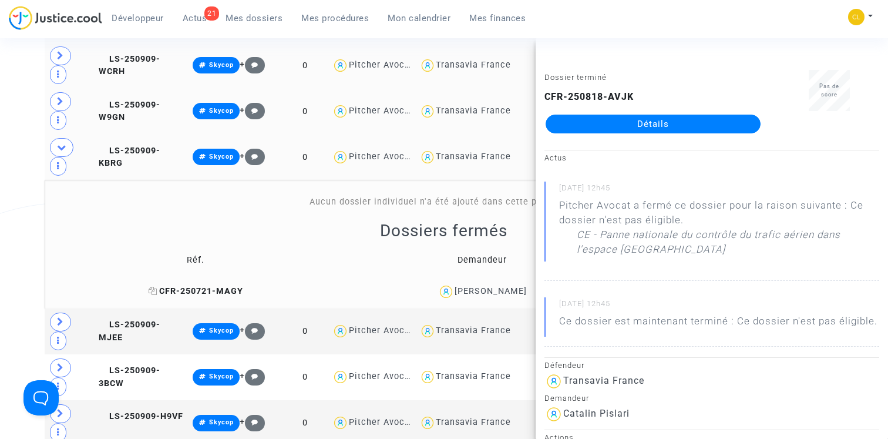
click at [201, 286] on span "CFR-250721-MAGY" at bounding box center [196, 291] width 95 height 10
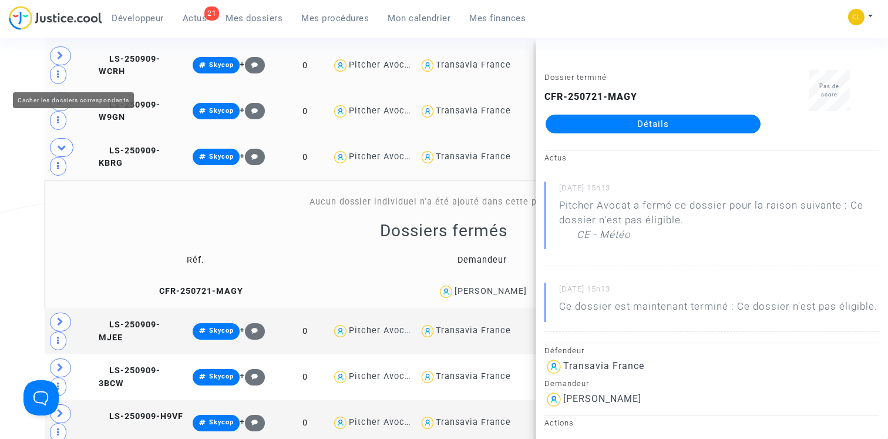
click at [61, 143] on icon at bounding box center [61, 147] width 9 height 9
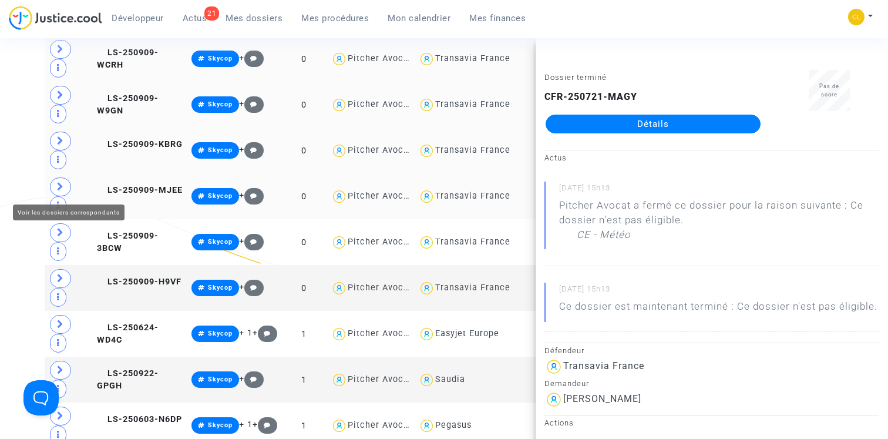
click at [61, 184] on icon at bounding box center [60, 186] width 7 height 9
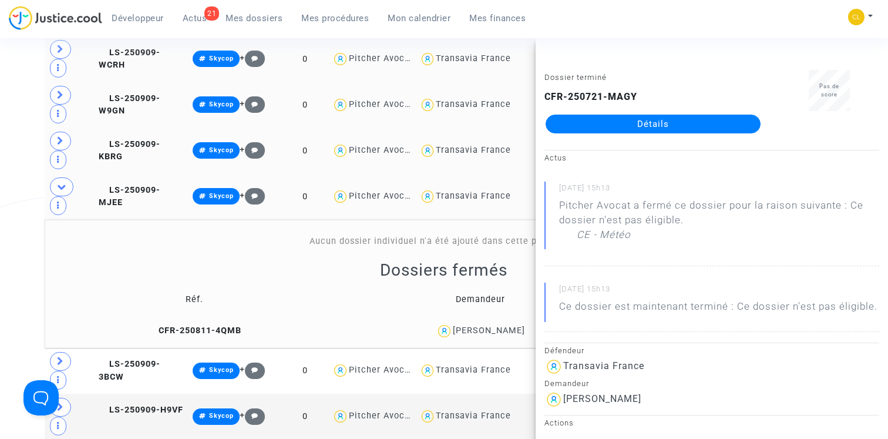
scroll to position [585, 0]
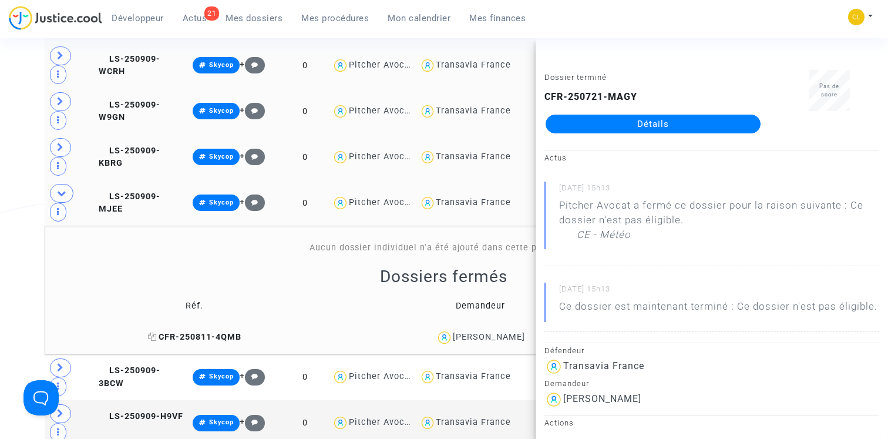
click at [173, 332] on span "CFR-250811-4QMB" at bounding box center [194, 337] width 93 height 10
click at [62, 189] on icon at bounding box center [61, 193] width 9 height 9
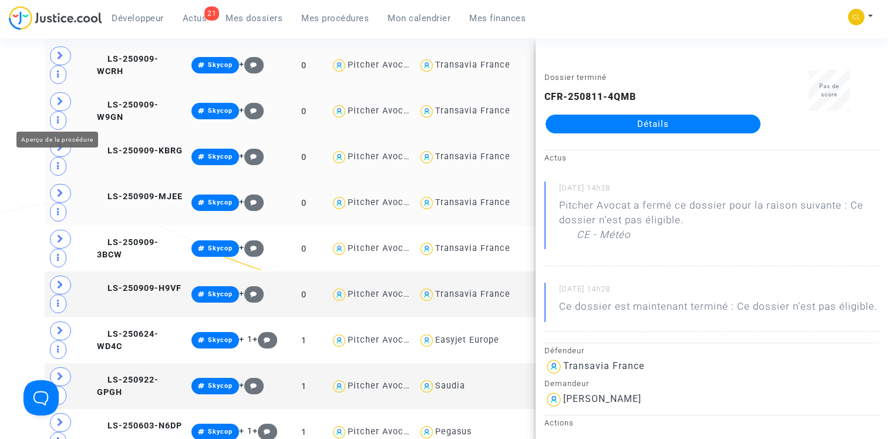
scroll to position [591, 0]
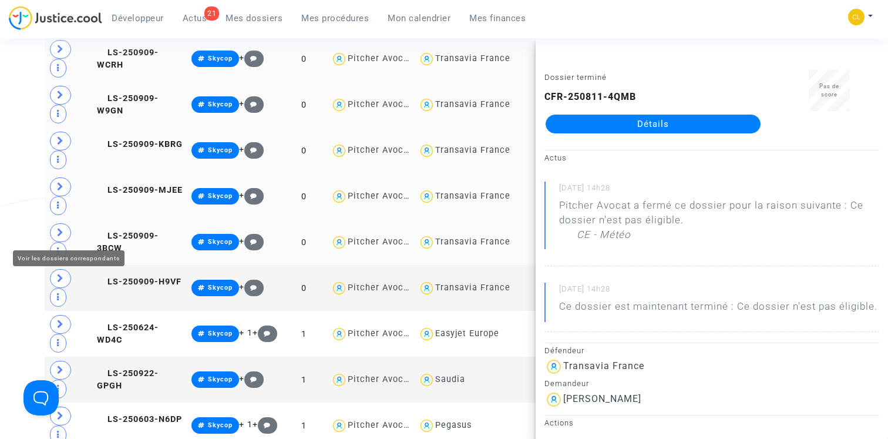
click at [63, 231] on icon at bounding box center [60, 232] width 7 height 9
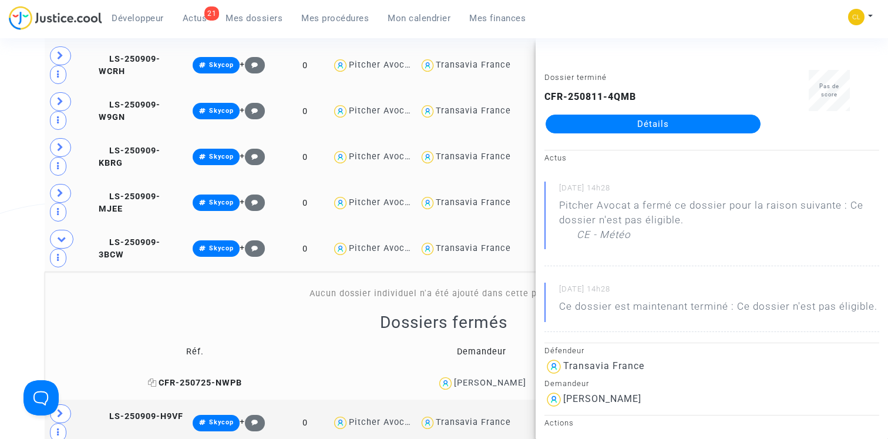
click at [180, 378] on span "CFR-250725-NWPB" at bounding box center [195, 383] width 94 height 10
click at [153, 237] on span "LS-250909-3BCW" at bounding box center [130, 248] width 62 height 23
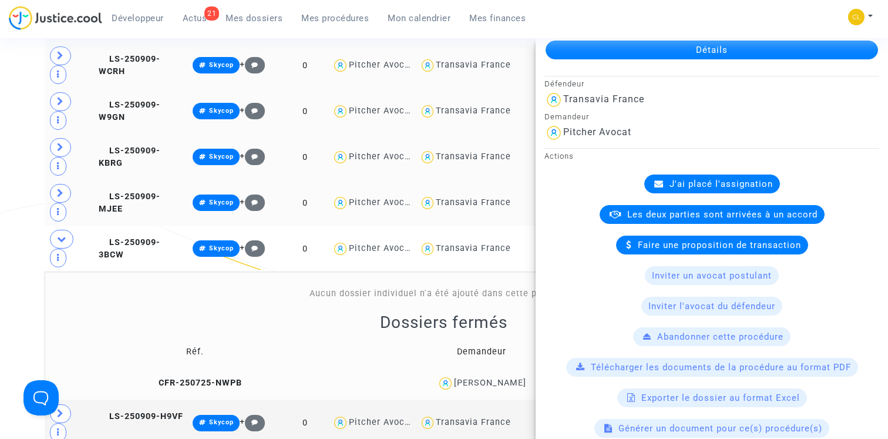
scroll to position [0, 0]
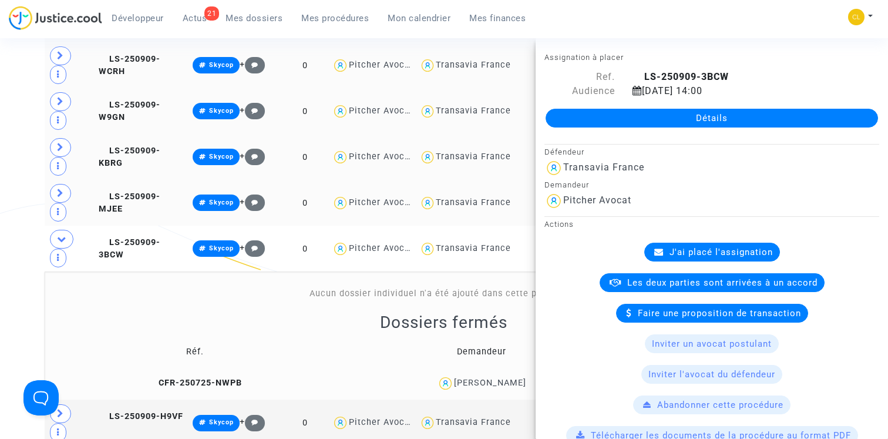
click at [691, 119] on link "Détails" at bounding box center [712, 118] width 332 height 19
click at [68, 230] on span at bounding box center [61, 239] width 23 height 19
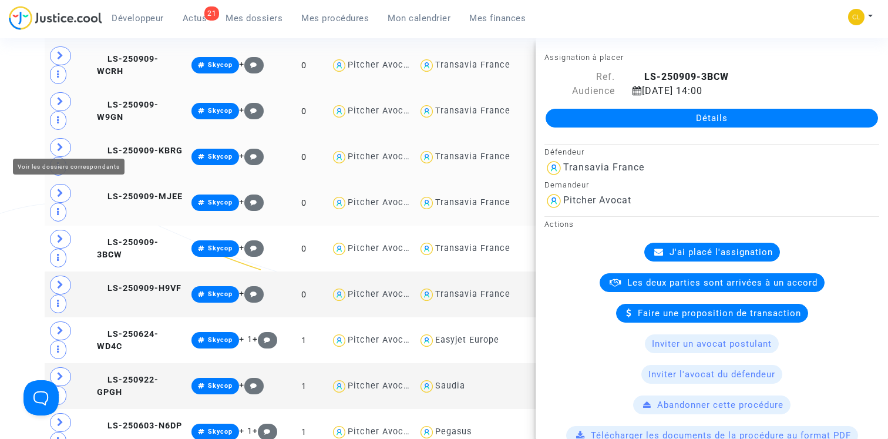
scroll to position [591, 0]
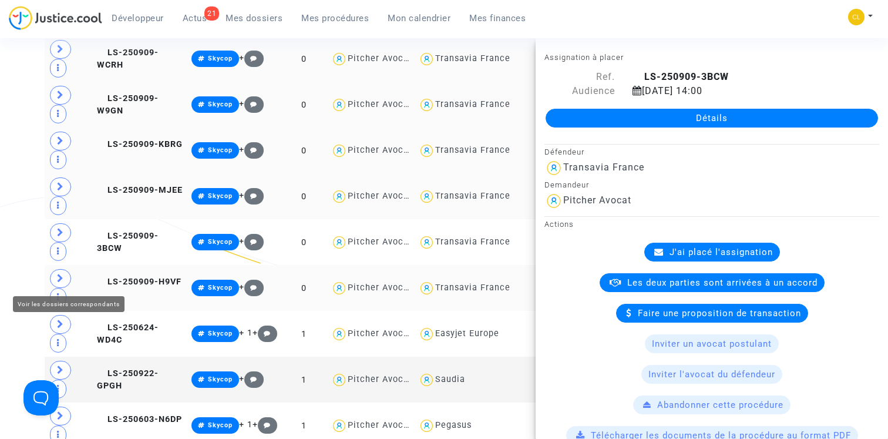
click at [62, 278] on icon at bounding box center [60, 278] width 7 height 9
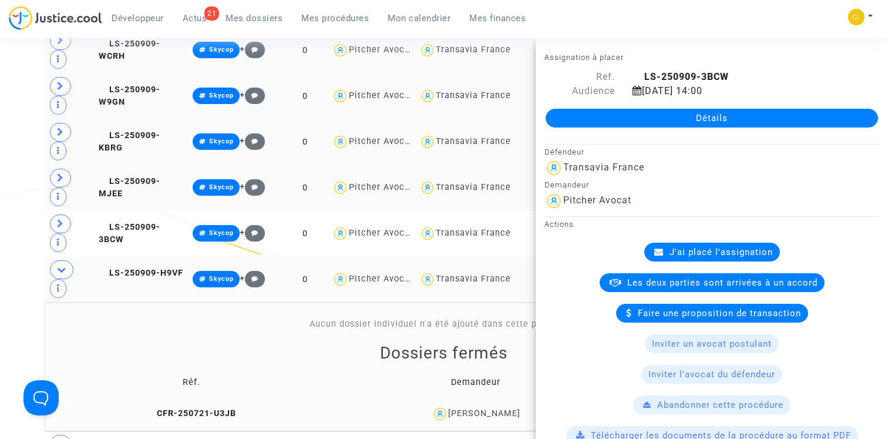
scroll to position [605, 0]
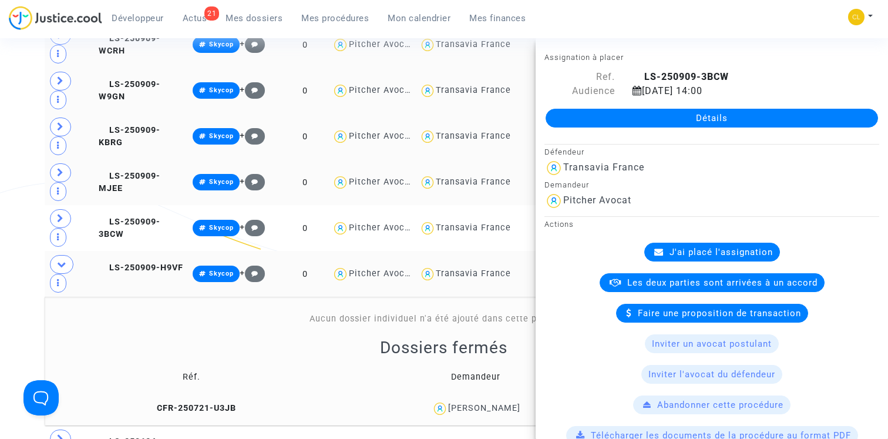
click at [174, 396] on td "CFR-250721-U3JB" at bounding box center [192, 408] width 286 height 25
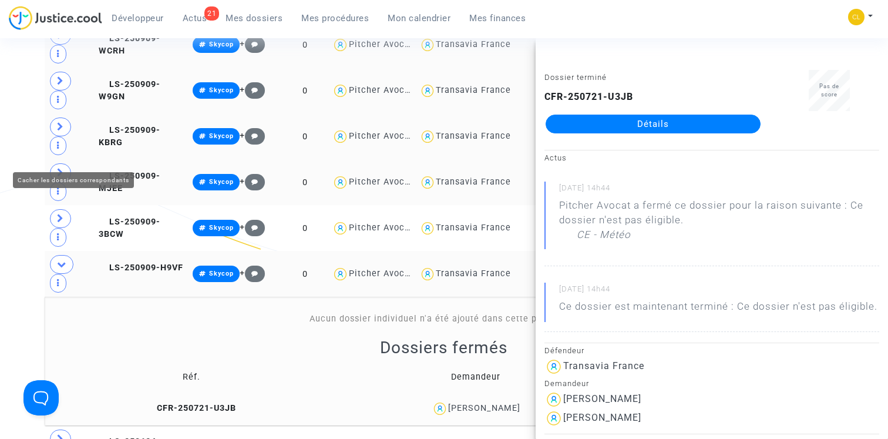
click at [66, 255] on span at bounding box center [61, 264] width 23 height 19
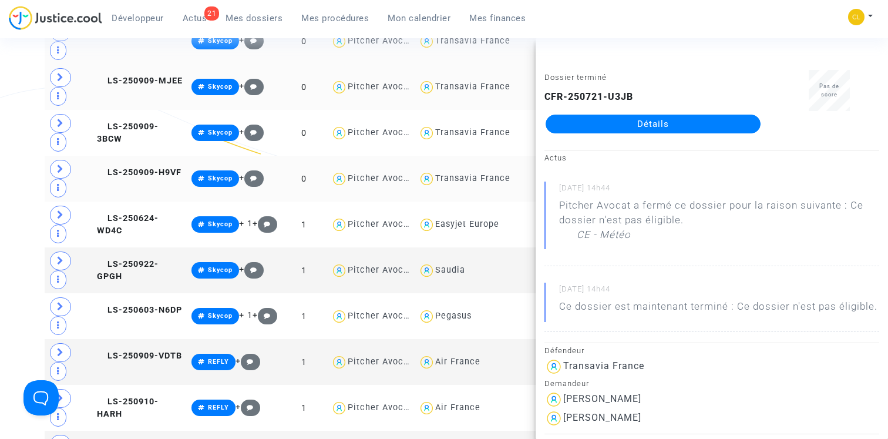
scroll to position [710, 0]
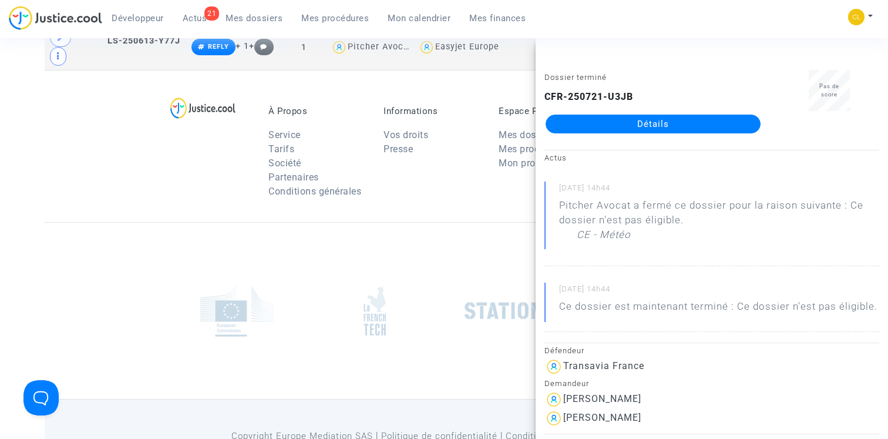
click at [38, 193] on footerbar "À Propos Service Tarifs Société Partenaires Conditions générales Informations V…" at bounding box center [444, 288] width 888 height 436
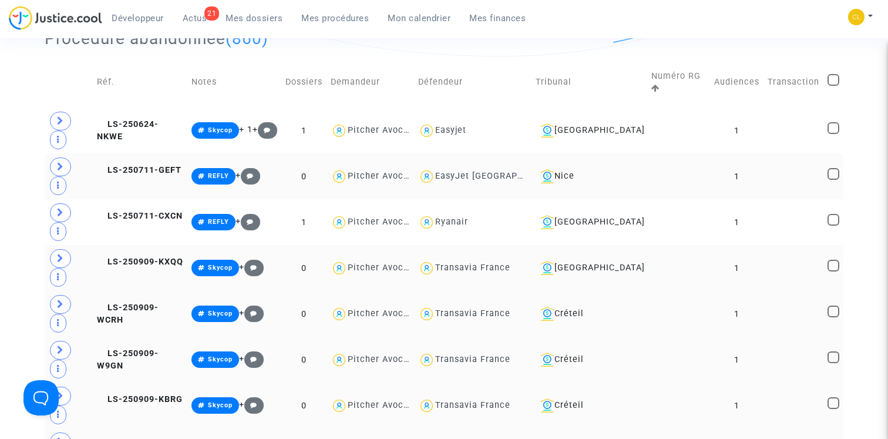
scroll to position [0, 0]
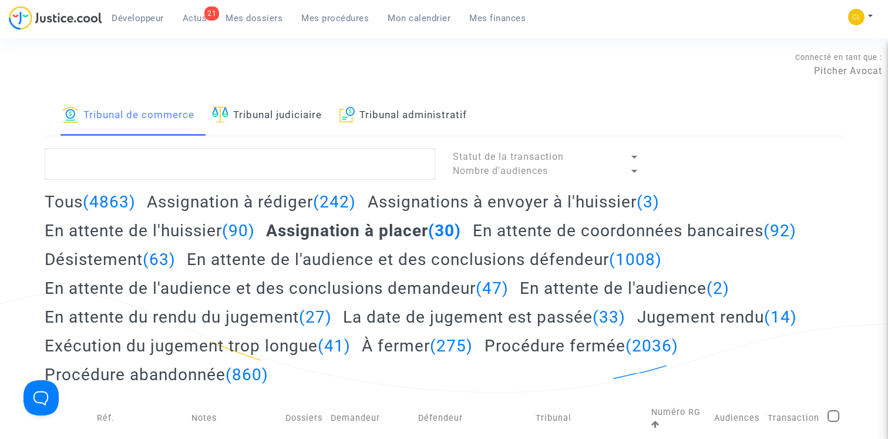
click at [185, 232] on h2 "En attente de l'huissier (90)" at bounding box center [150, 230] width 210 height 21
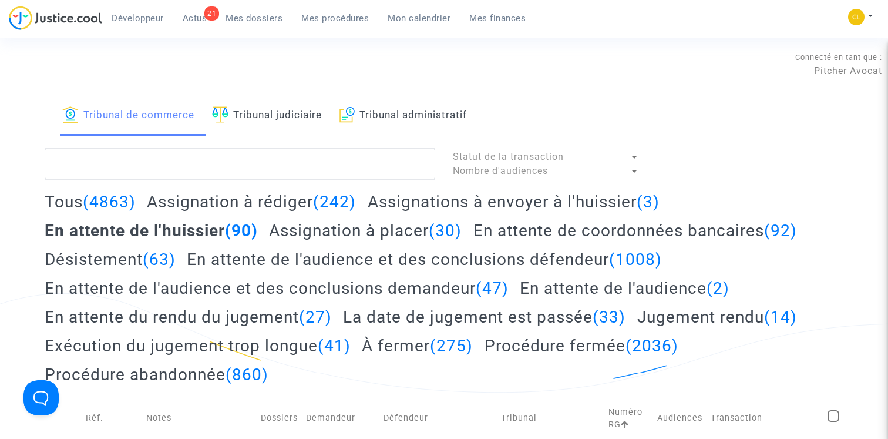
click at [209, 201] on h2 "Assignation à rédiger (242)" at bounding box center [251, 202] width 209 height 21
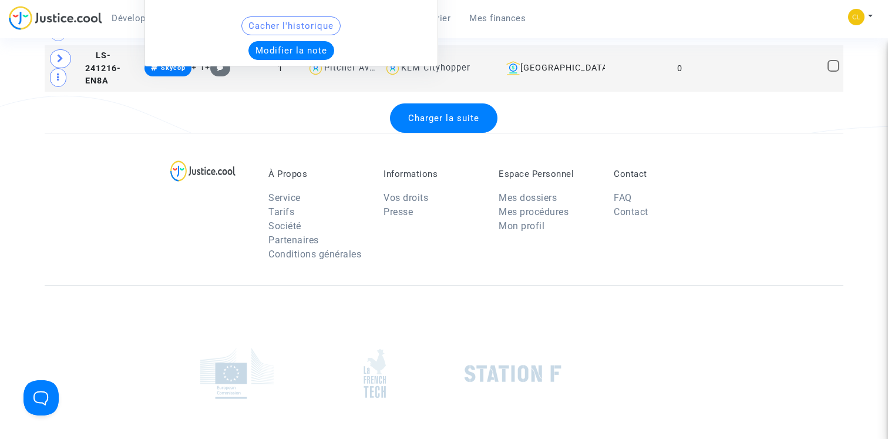
scroll to position [2676, 0]
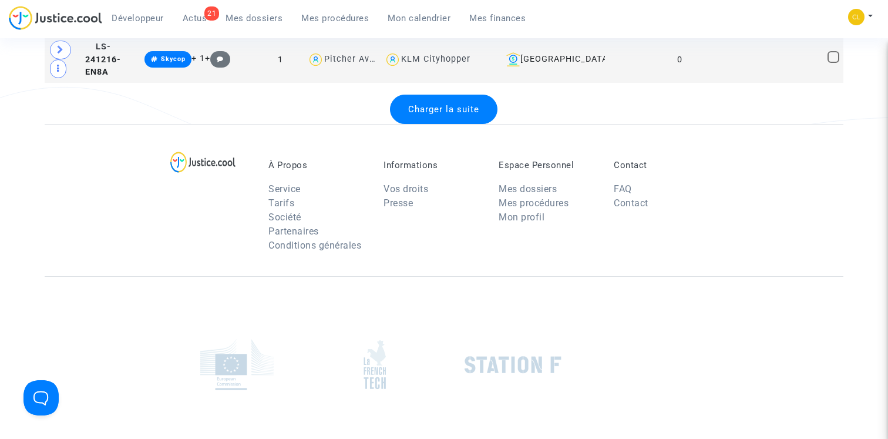
click at [436, 133] on div "À Propos Service Tarifs Société Partenaires Conditions générales Informations V…" at bounding box center [445, 200] width 800 height 152
click at [436, 116] on div "Charger la suite" at bounding box center [444, 109] width 108 height 29
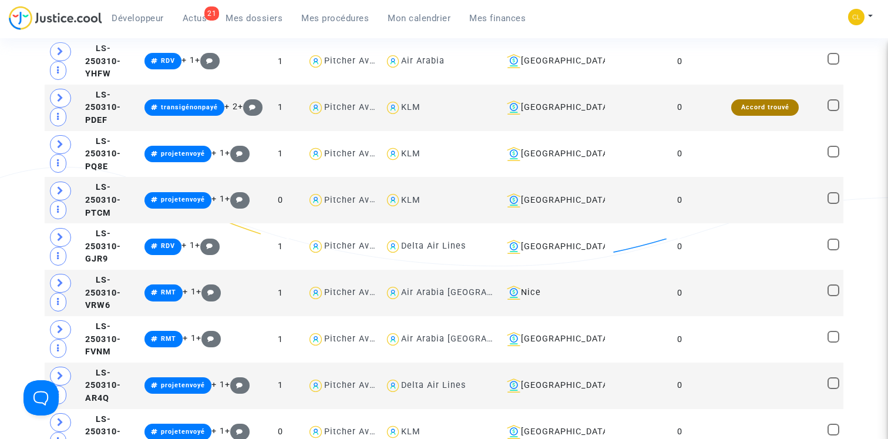
scroll to position [4741, 0]
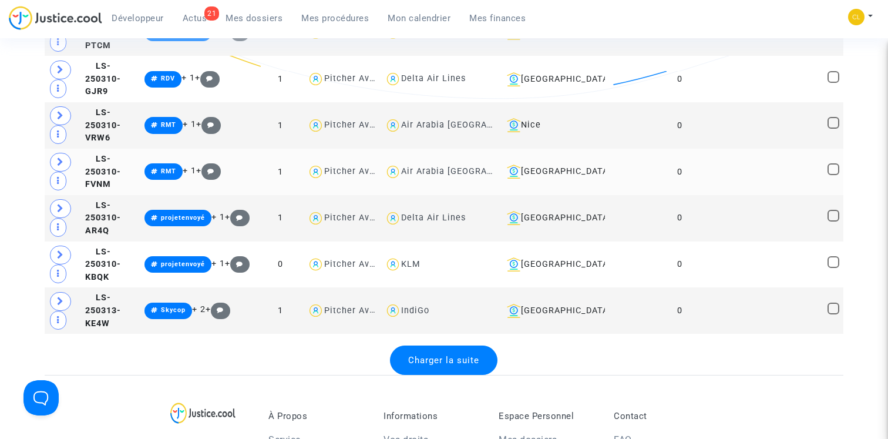
click at [111, 162] on td "LS-250310-FVNM" at bounding box center [110, 172] width 59 height 46
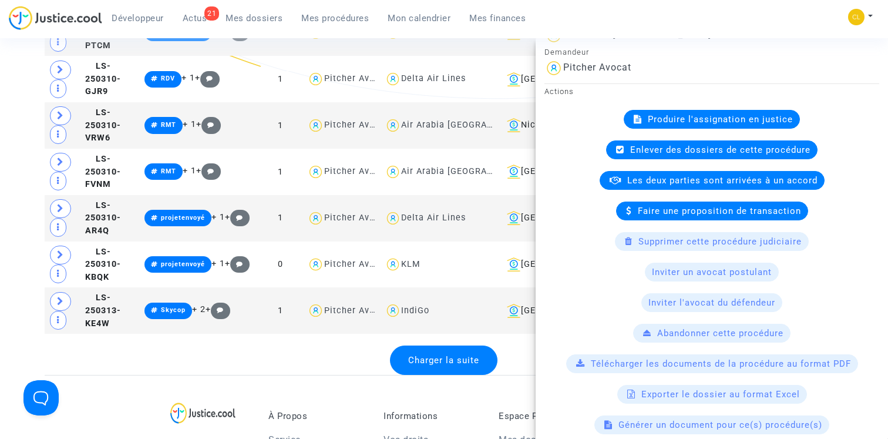
scroll to position [332, 0]
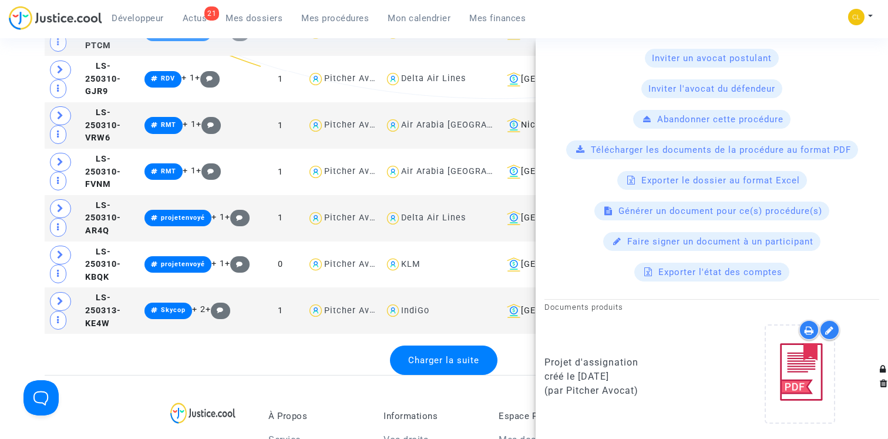
click at [137, 351] on div "Charger la suite" at bounding box center [445, 359] width 800 height 29
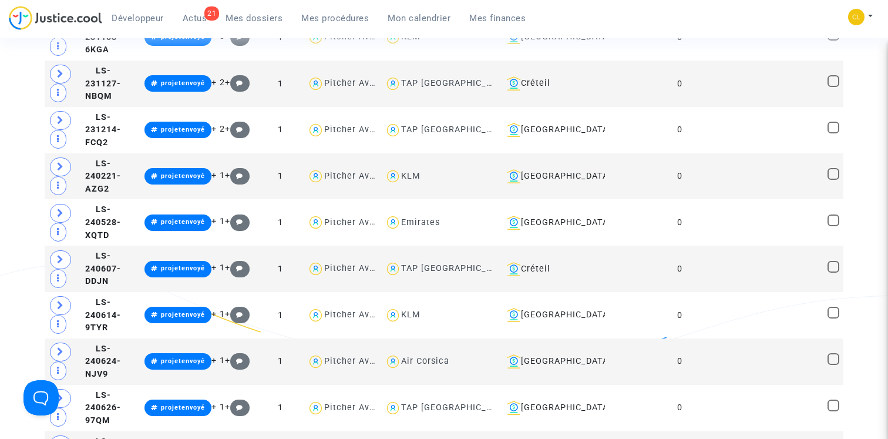
scroll to position [0, 0]
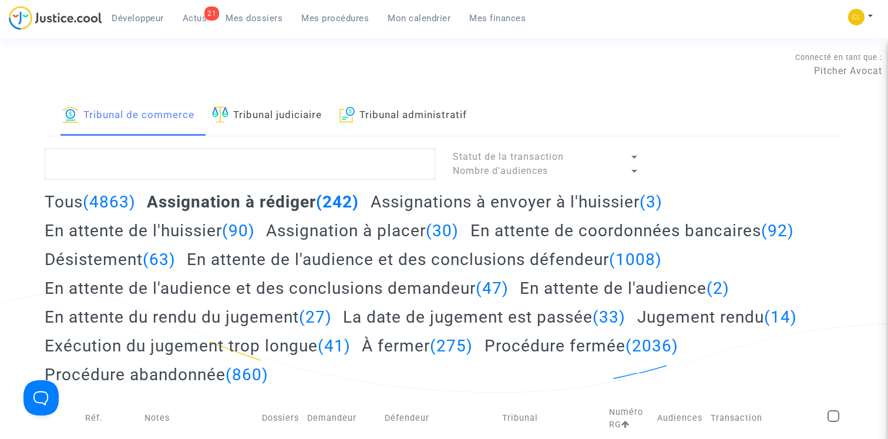
click at [458, 76] on div "Connecté en tant que : Pitcher Avocat" at bounding box center [441, 64] width 882 height 28
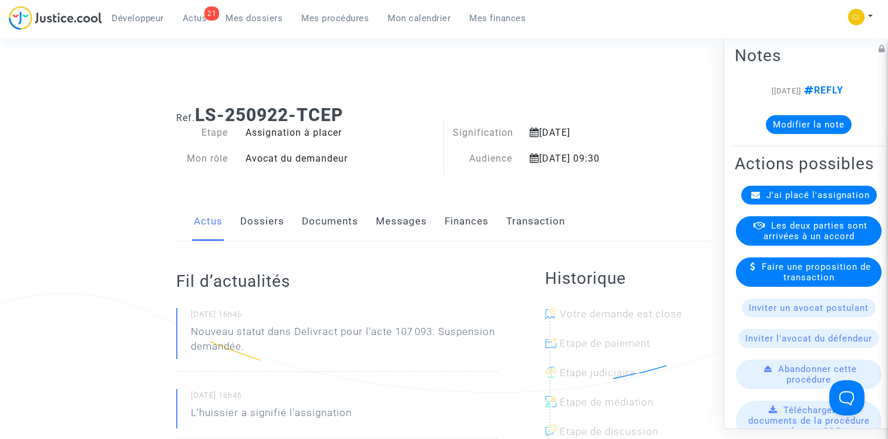
click at [323, 223] on link "Documents" at bounding box center [330, 221] width 56 height 39
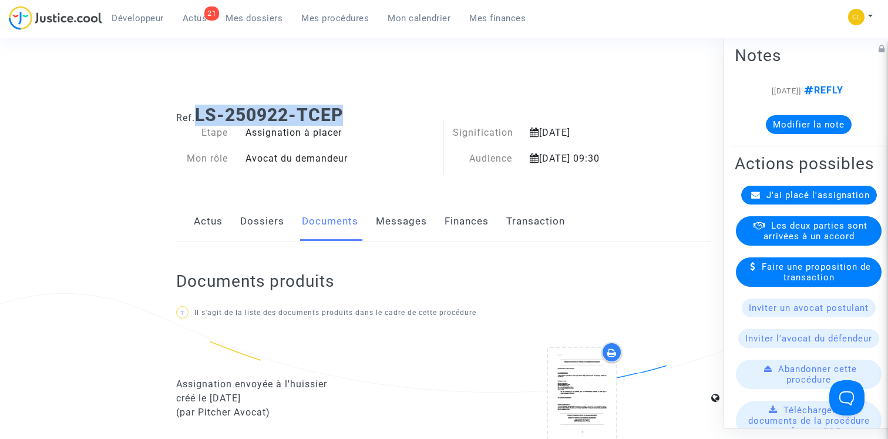
drag, startPoint x: 199, startPoint y: 114, endPoint x: 400, endPoint y: 118, distance: 200.9
click at [402, 117] on h1 "Ref. LS-250922-TCEP" at bounding box center [443, 115] width 535 height 21
copy b "LS-250922-TCEP"
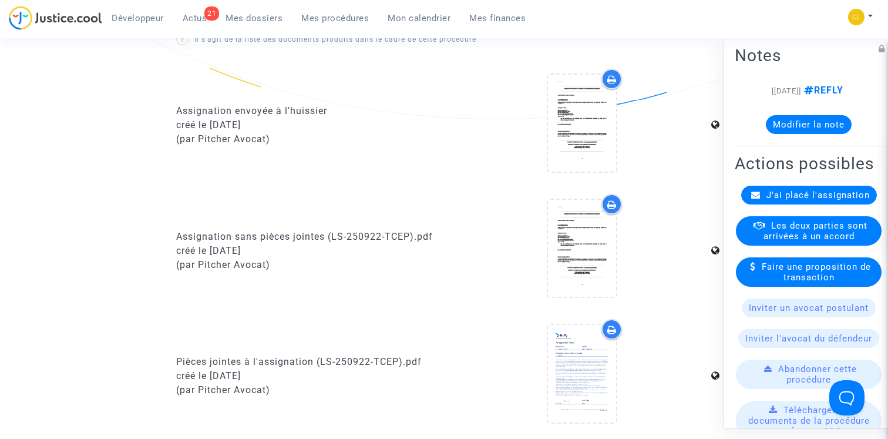
scroll to position [540, 0]
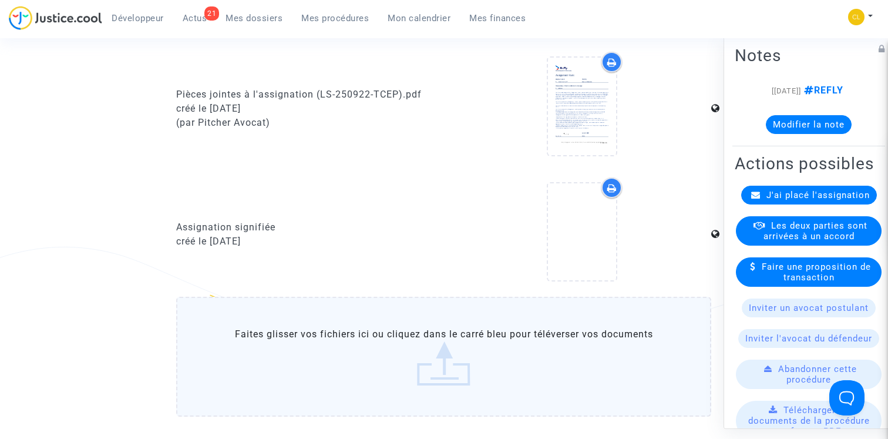
click at [373, 338] on label "Faites glisser vos fichiers ici ou cliquez dans le carré bleu pour téléverser v…" at bounding box center [443, 357] width 535 height 120
click at [0, 0] on input "Faites glisser vos fichiers ici ou cliquez dans le carré bleu pour téléverser v…" at bounding box center [0, 0] width 0 height 0
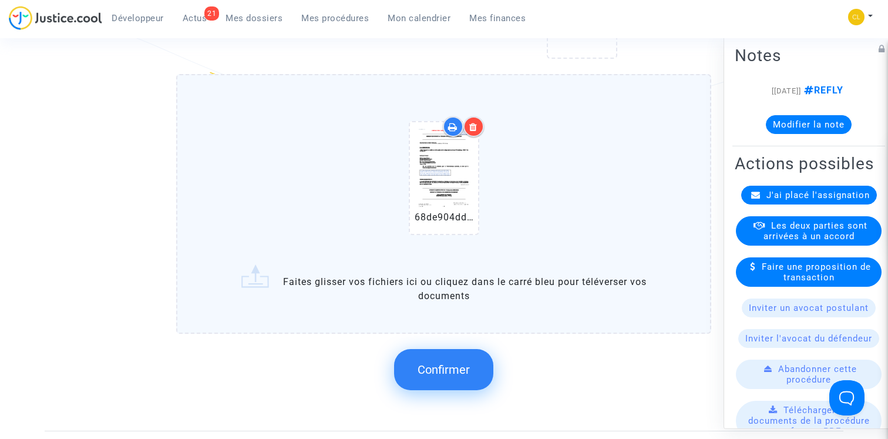
scroll to position [798, 0]
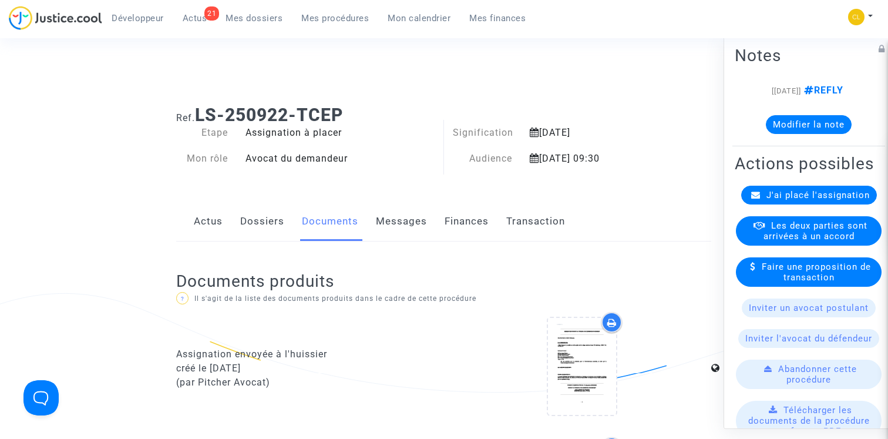
click at [461, 223] on link "Finances" at bounding box center [467, 221] width 44 height 39
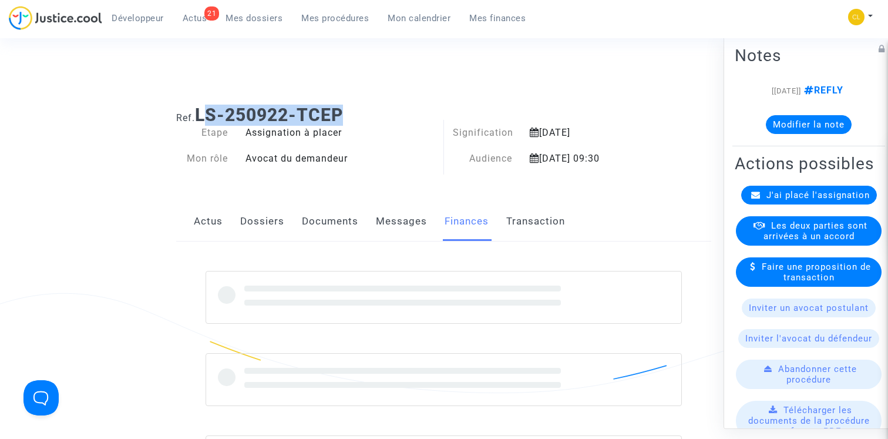
drag, startPoint x: 203, startPoint y: 112, endPoint x: 395, endPoint y: 112, distance: 192.1
click at [395, 112] on h1 "Ref. LS-250922-TCEP" at bounding box center [443, 115] width 535 height 21
copy b "S-250922-TCEP"
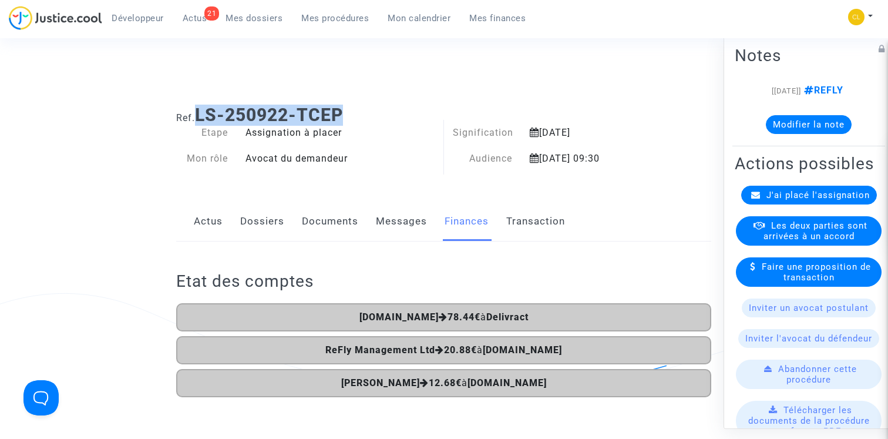
drag, startPoint x: 199, startPoint y: 113, endPoint x: 426, endPoint y: 112, distance: 227.3
click at [426, 112] on h1 "Ref. LS-250922-TCEP" at bounding box center [443, 115] width 535 height 21
copy b "LS-250922-TCEP"
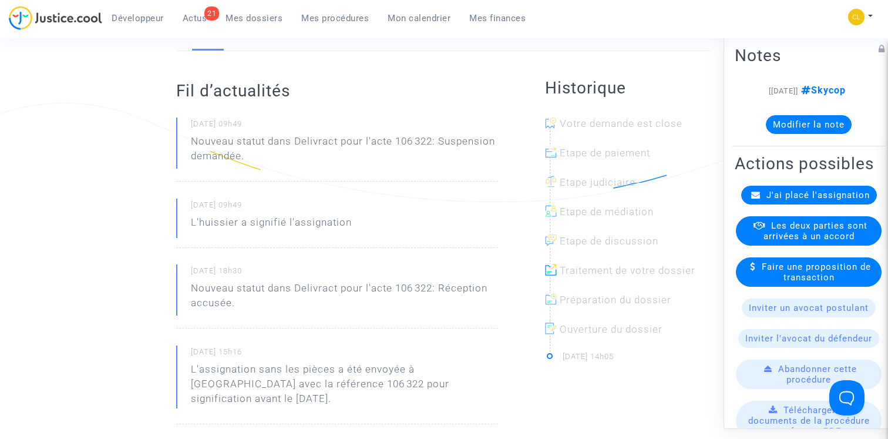
scroll to position [196, 0]
